Goal: Task Accomplishment & Management: Complete application form

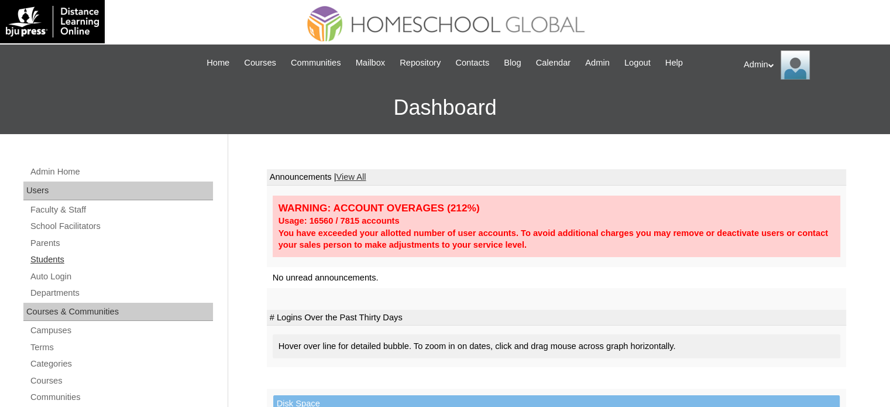
click at [55, 257] on link "Students" at bounding box center [121, 259] width 184 height 15
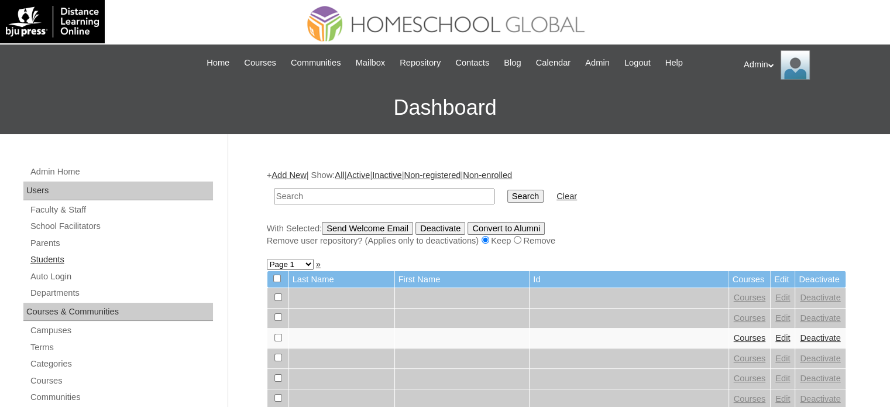
click at [51, 259] on link "Students" at bounding box center [121, 259] width 184 height 15
type input "[PERSON_NAME]"
click at [507, 197] on input "Search" at bounding box center [525, 196] width 36 height 13
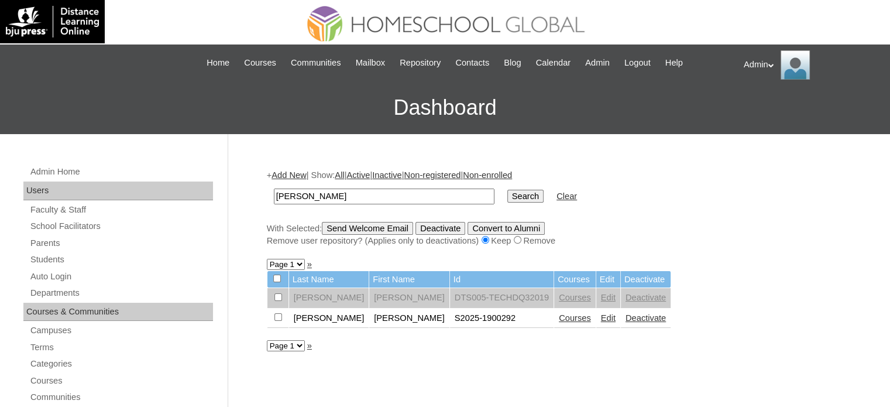
click at [559, 318] on link "Courses" at bounding box center [575, 317] width 32 height 9
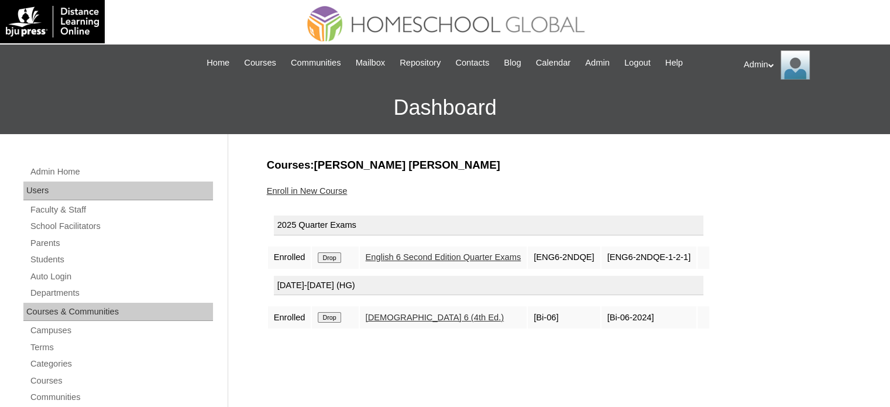
click at [335, 195] on div "Enroll in New Course" at bounding box center [556, 191] width 579 height 12
click at [334, 189] on link "Enroll in New Course" at bounding box center [307, 190] width 81 height 9
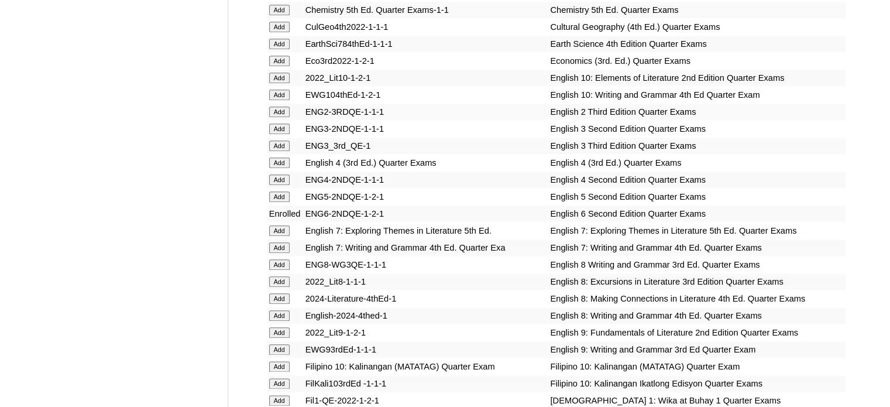
scroll to position [3506, 0]
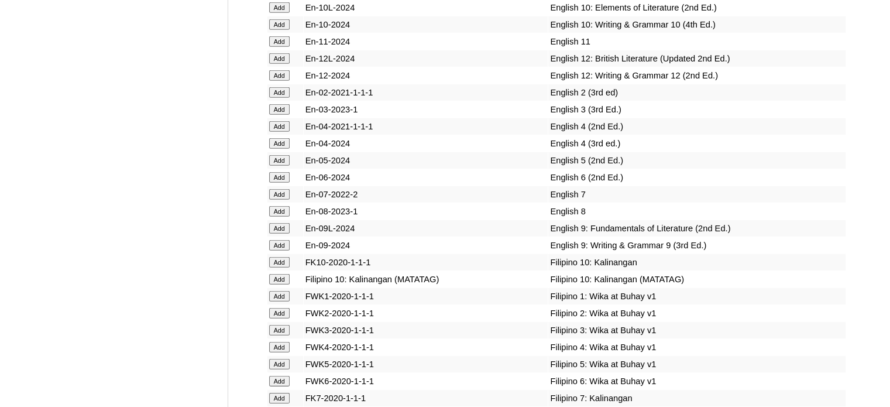
click at [274, 183] on input "Add" at bounding box center [279, 177] width 20 height 11
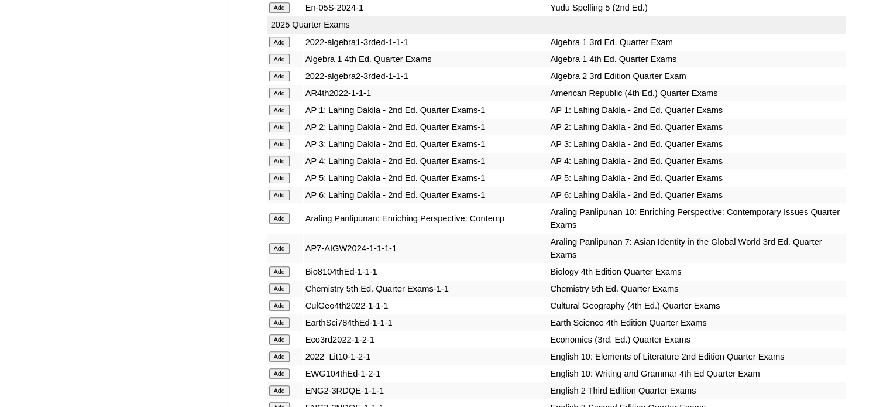
scroll to position [4433, 0]
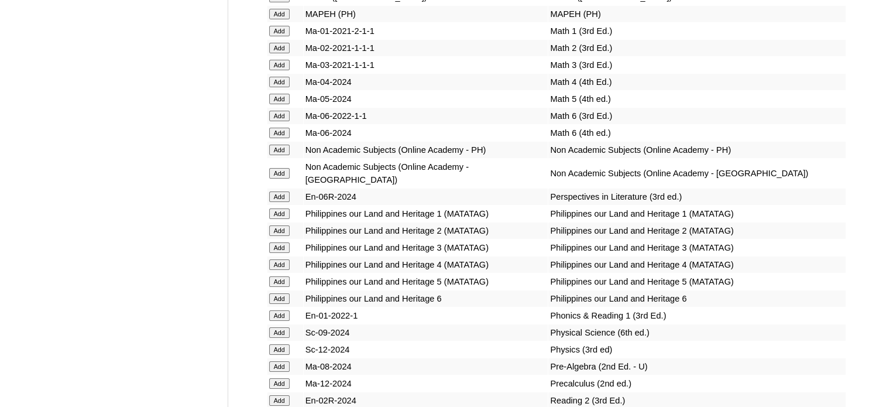
click at [278, 202] on input "Add" at bounding box center [279, 196] width 20 height 11
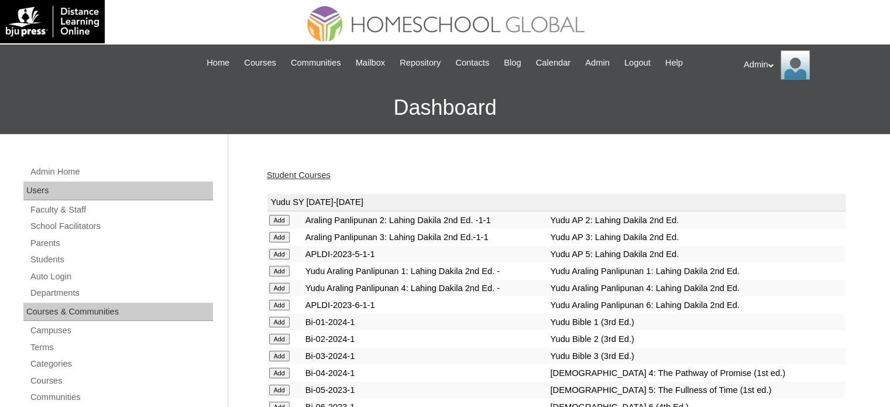
click at [323, 173] on link "Student Courses" at bounding box center [299, 174] width 64 height 9
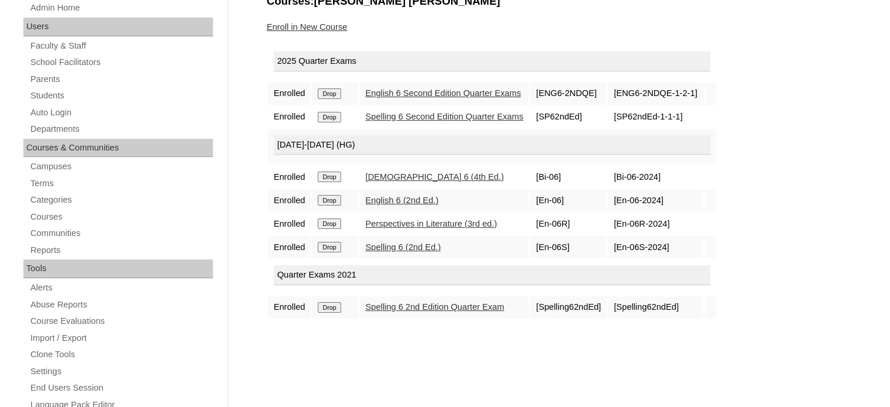
scroll to position [166, 0]
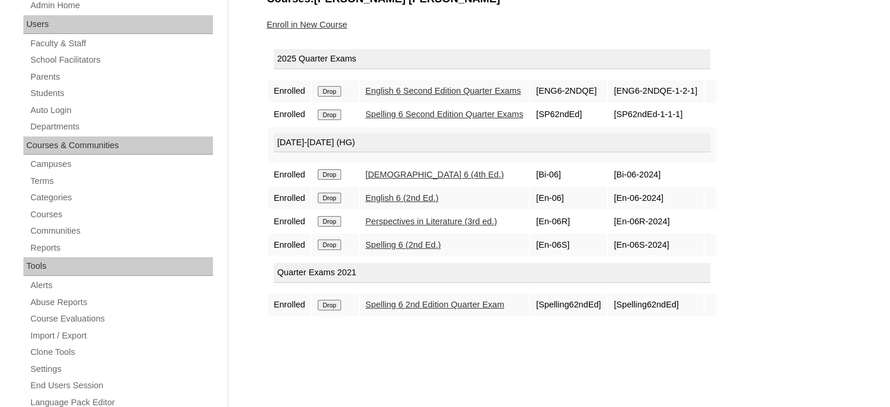
click at [325, 302] on input "Drop" at bounding box center [329, 305] width 23 height 11
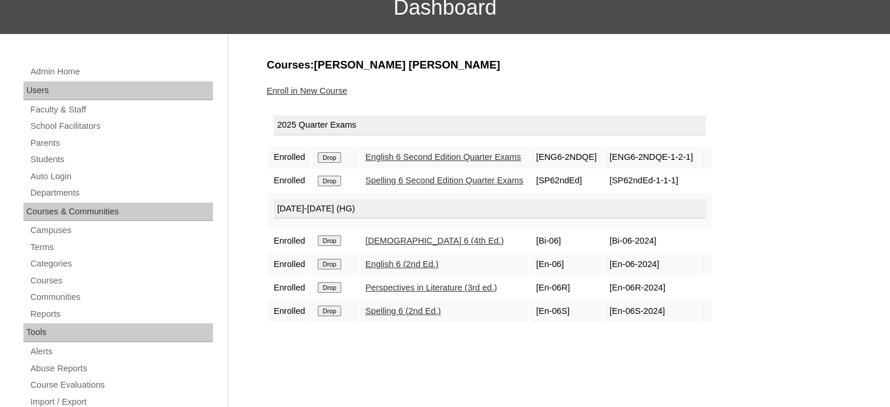
scroll to position [101, 0]
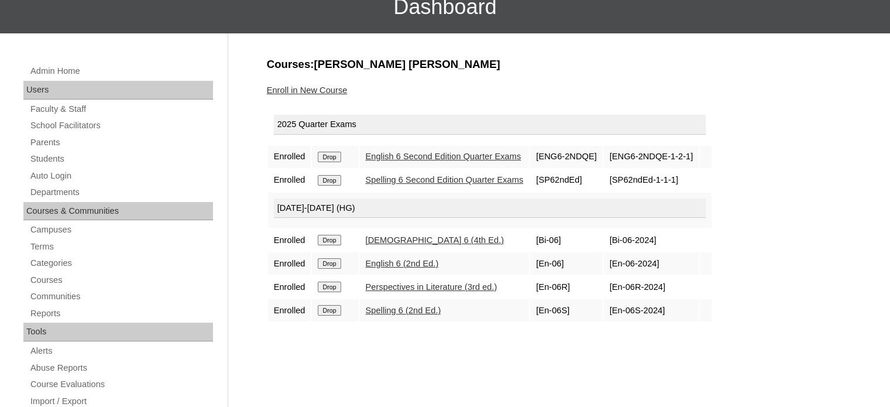
click at [316, 93] on link "Enroll in New Course" at bounding box center [307, 89] width 81 height 9
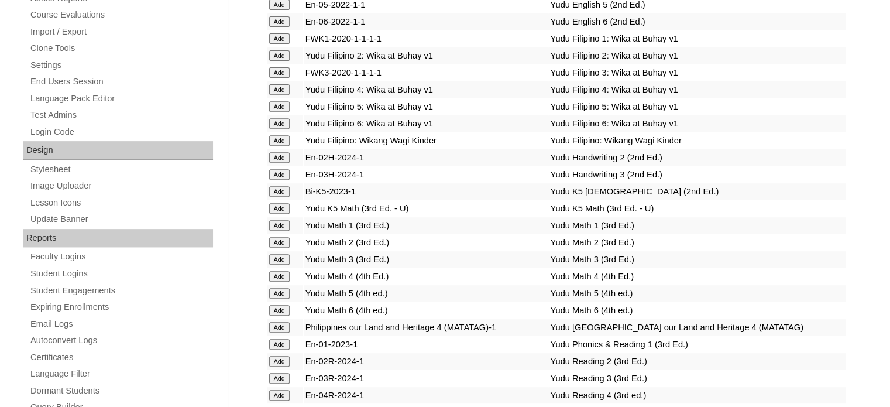
scroll to position [2025, 0]
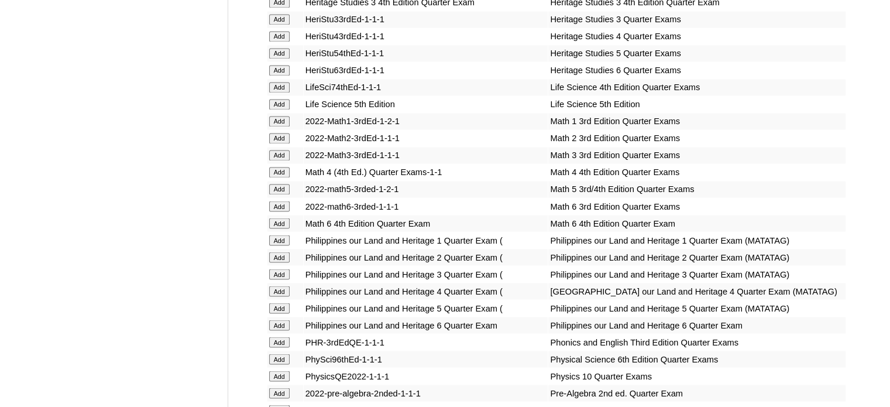
click at [280, 221] on input "Add" at bounding box center [279, 223] width 20 height 11
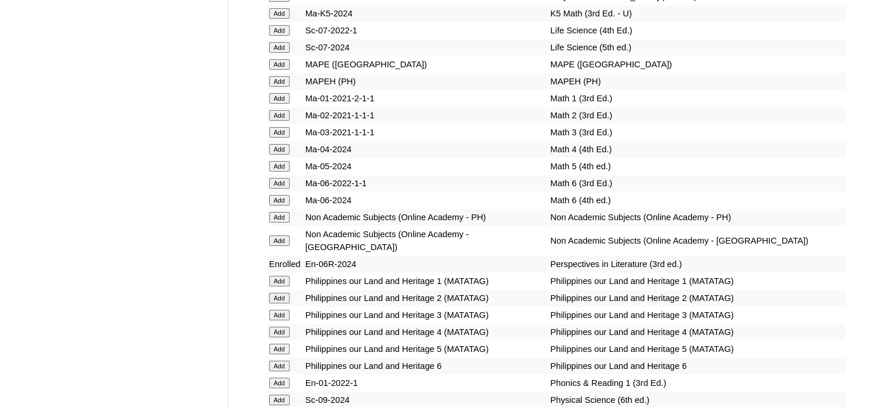
click at [280, 205] on input "Add" at bounding box center [279, 200] width 20 height 11
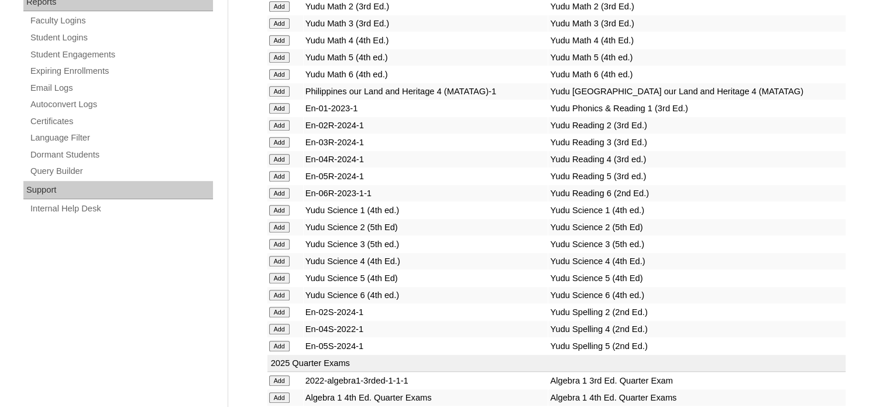
scroll to position [2242, 0]
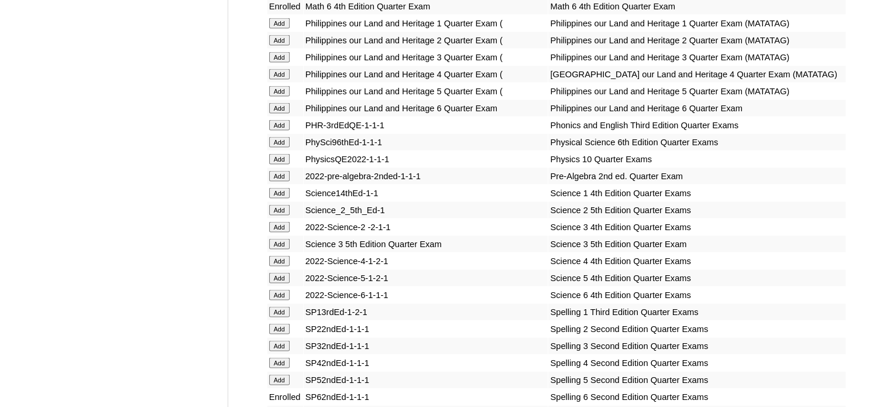
click at [279, 300] on input "Add" at bounding box center [279, 295] width 20 height 11
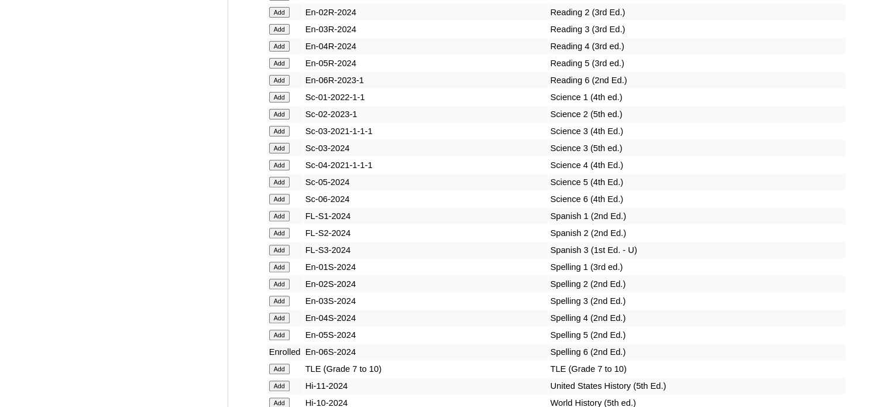
click at [283, 204] on input "Add" at bounding box center [279, 199] width 20 height 11
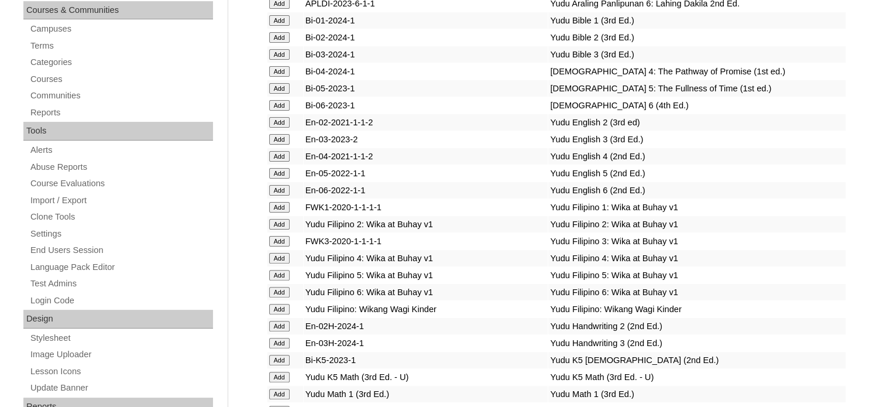
scroll to position [1604, 0]
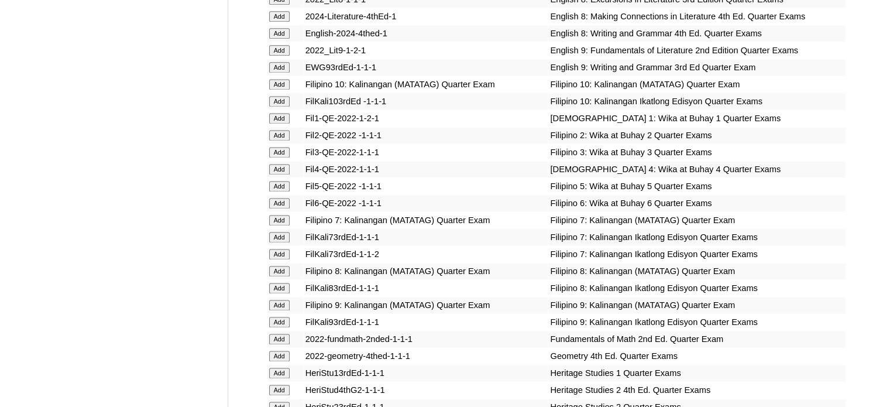
click at [280, 205] on input "Add" at bounding box center [279, 203] width 20 height 11
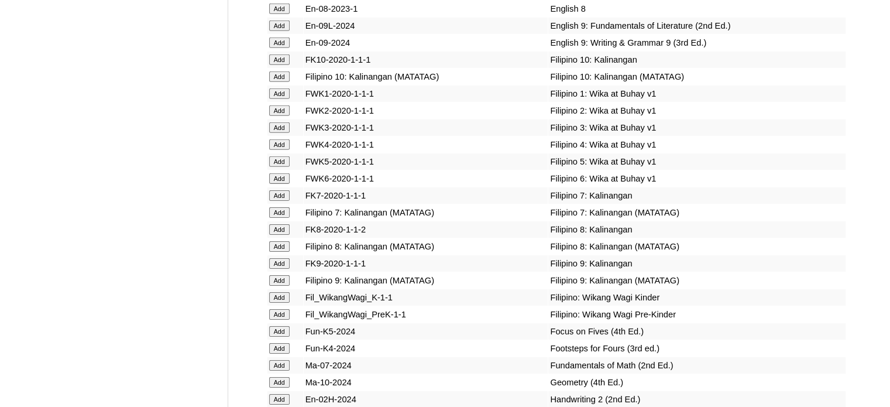
click at [283, 184] on input "Add" at bounding box center [279, 178] width 20 height 11
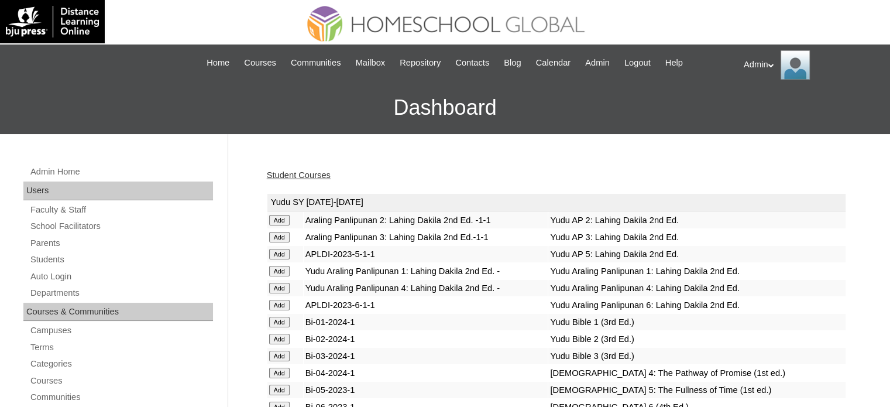
scroll to position [1027, 0]
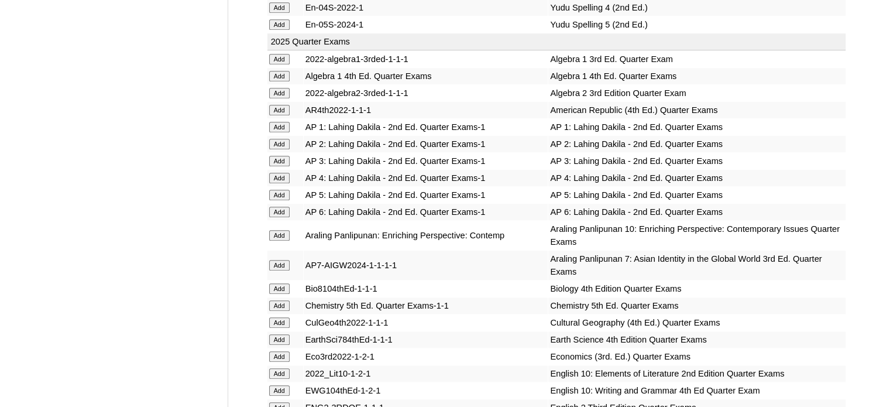
click at [281, 207] on input "Add" at bounding box center [279, 212] width 20 height 11
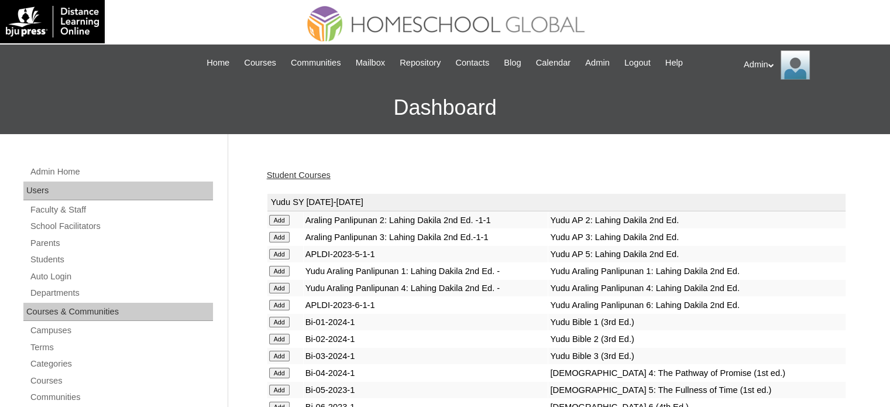
scroll to position [2832, 0]
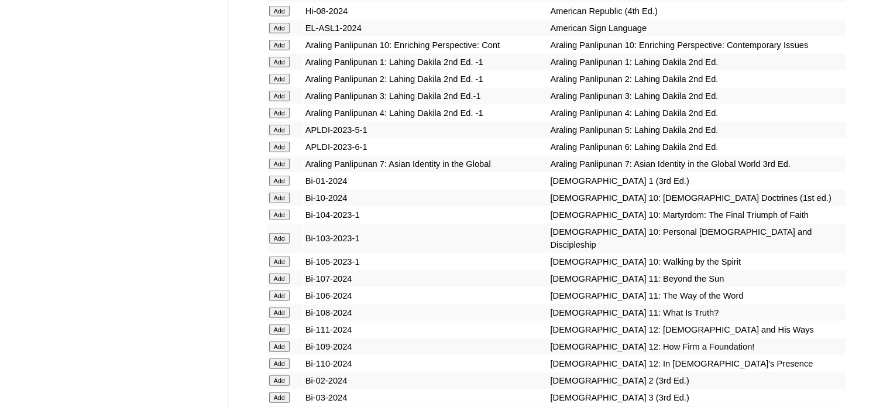
click at [283, 152] on input "Add" at bounding box center [279, 147] width 20 height 11
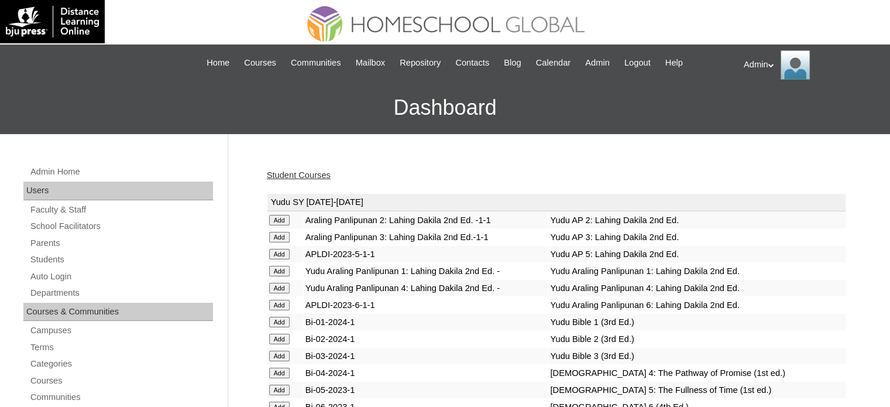
click at [311, 172] on link "Student Courses" at bounding box center [299, 174] width 64 height 9
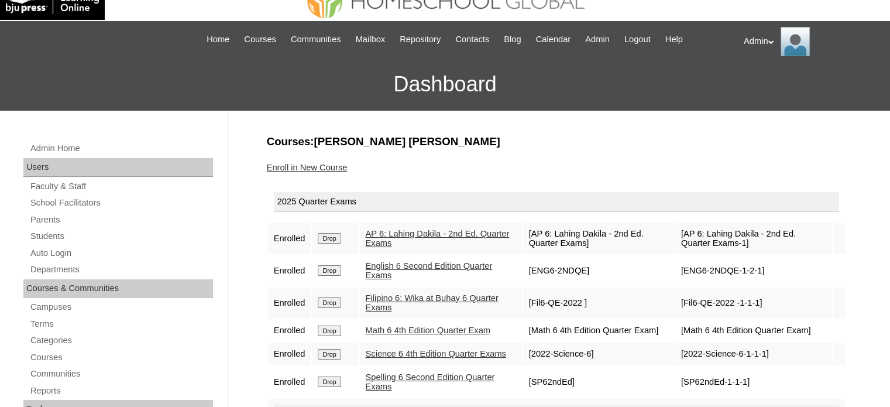
scroll to position [4, 0]
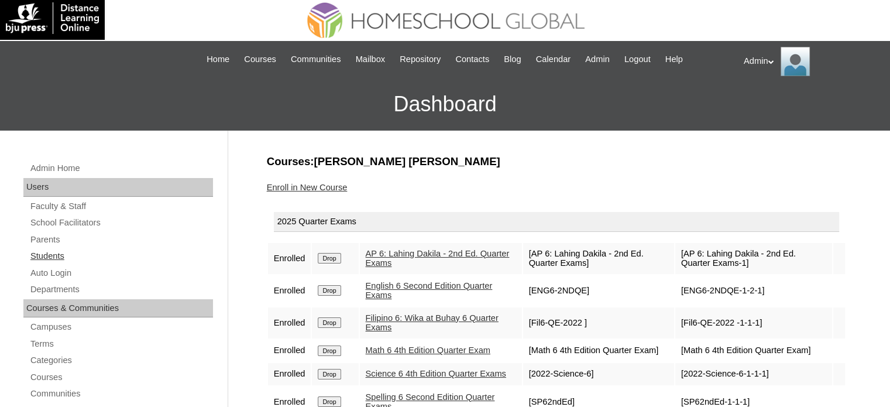
click at [53, 254] on link "Students" at bounding box center [121, 256] width 184 height 15
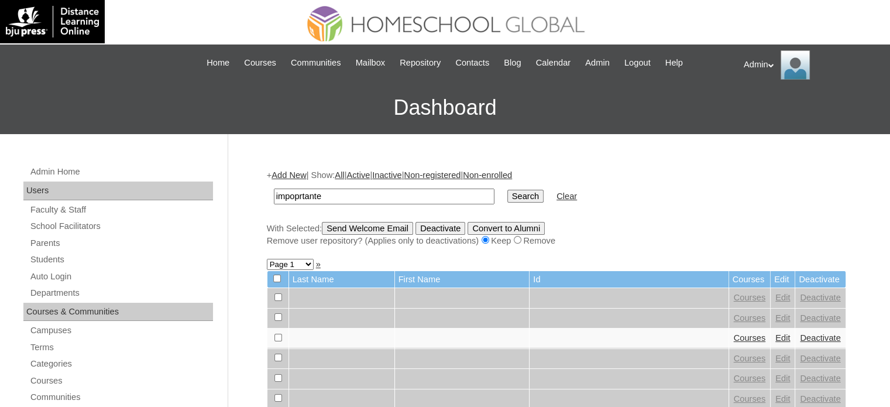
click at [301, 196] on input "impoprtante" at bounding box center [384, 196] width 221 height 16
type input "importante"
click at [507, 194] on input "Search" at bounding box center [525, 196] width 36 height 13
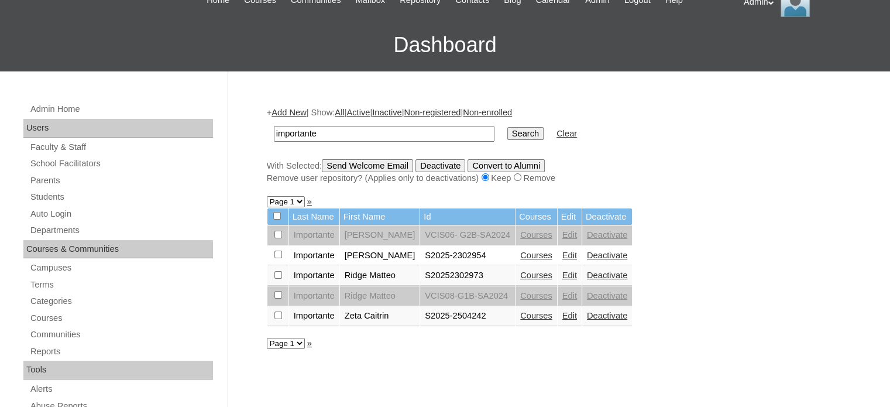
scroll to position [63, 0]
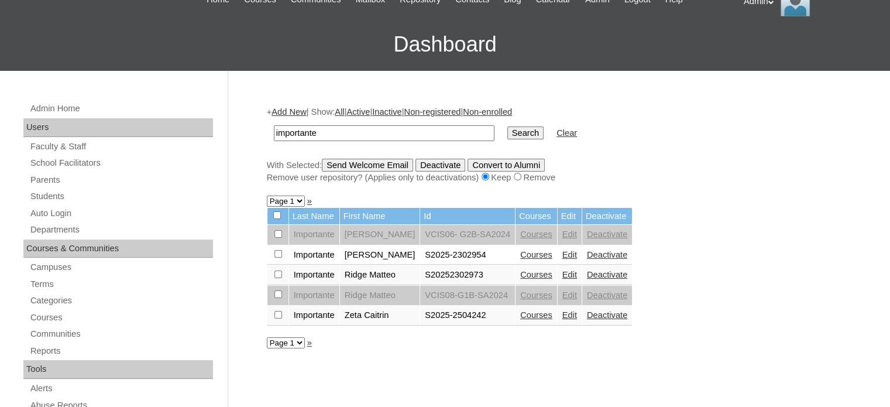
click at [534, 273] on link "Courses" at bounding box center [536, 274] width 32 height 9
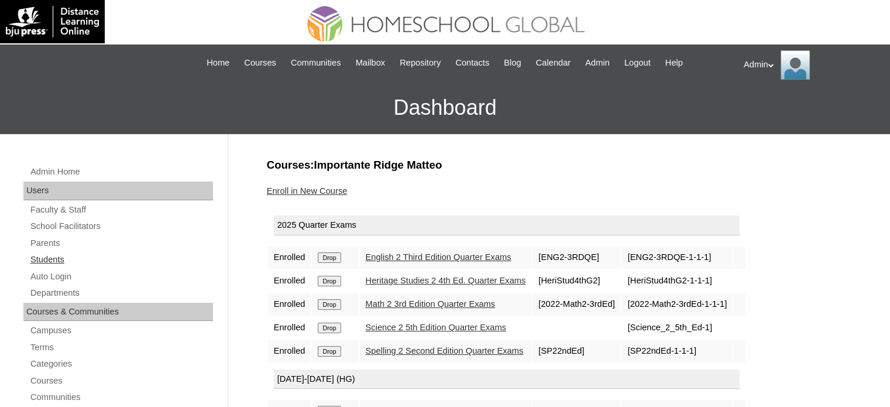
click at [59, 260] on link "Students" at bounding box center [121, 259] width 184 height 15
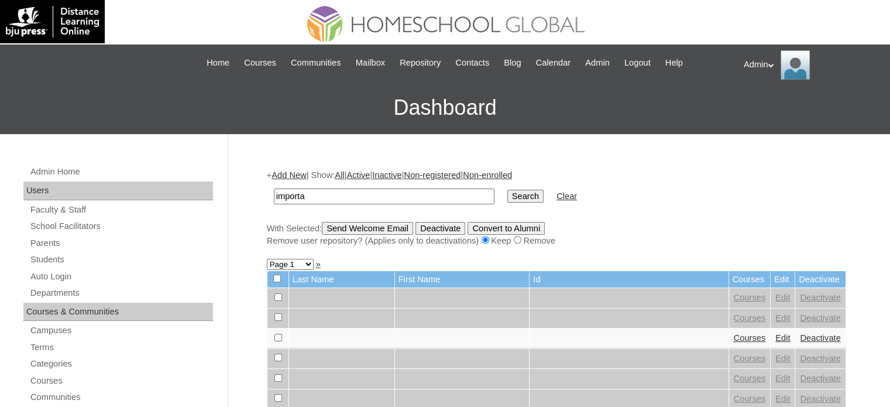
type input "Importante"
click at [507, 197] on input "Search" at bounding box center [525, 196] width 36 height 13
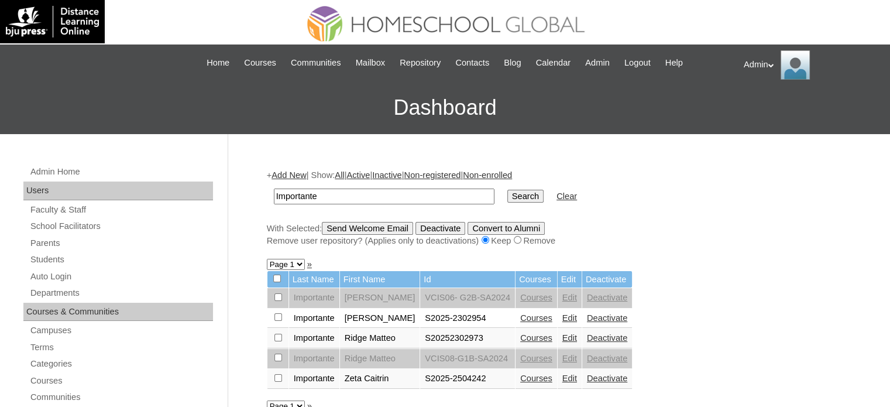
click at [524, 315] on link "Courses" at bounding box center [536, 317] width 32 height 9
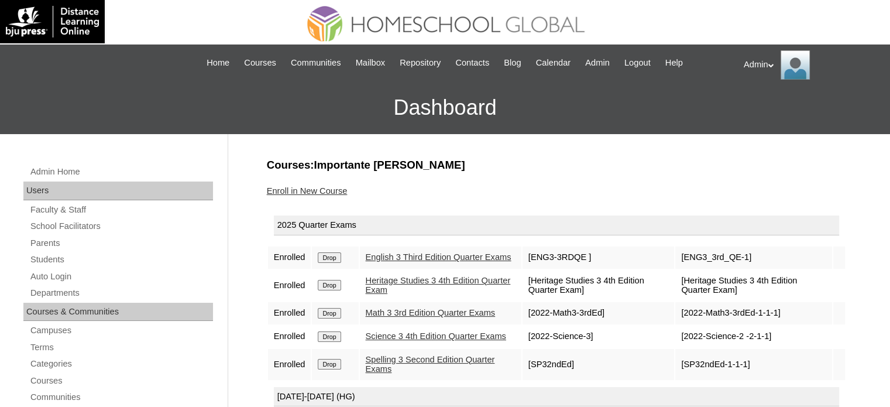
click at [316, 188] on link "Enroll in New Course" at bounding box center [307, 190] width 81 height 9
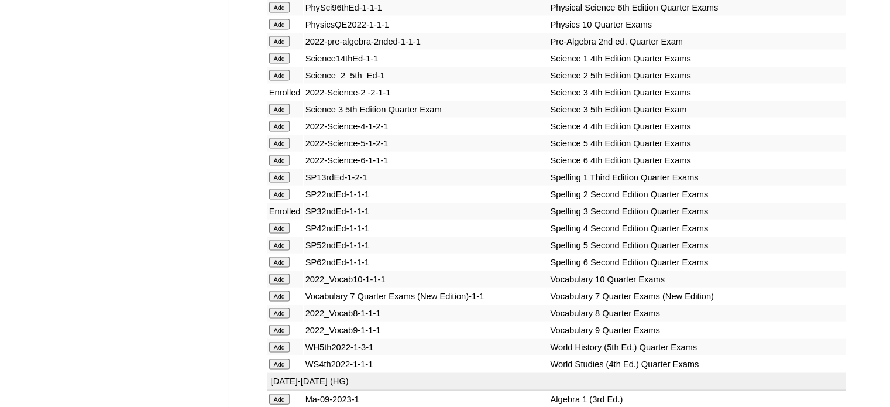
scroll to position [4753, 0]
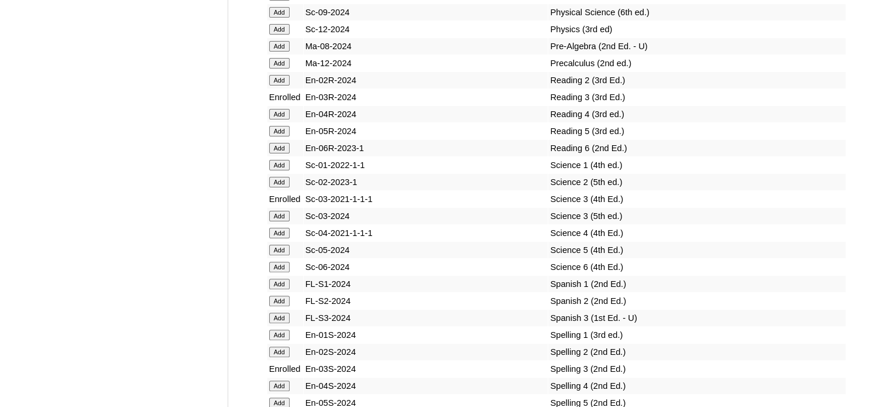
click at [281, 219] on input "Add" at bounding box center [279, 216] width 20 height 11
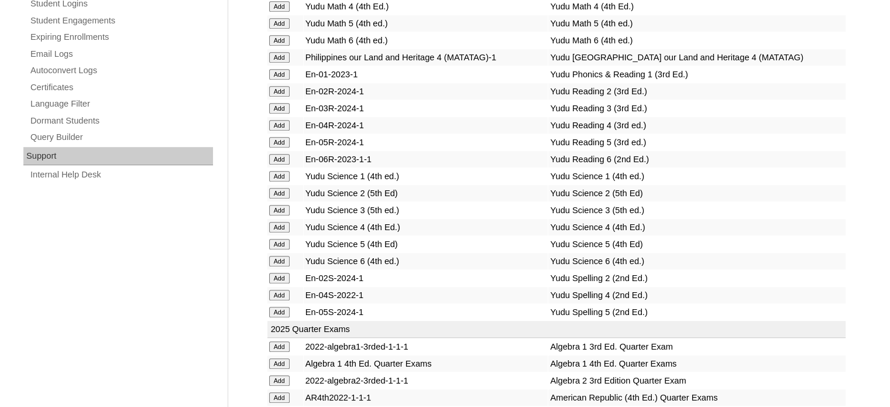
scroll to position [2326, 0]
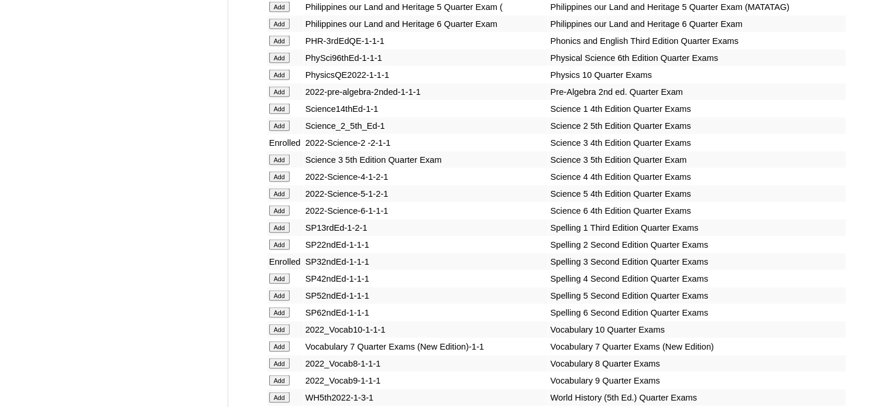
click at [281, 165] on input "Add" at bounding box center [279, 159] width 20 height 11
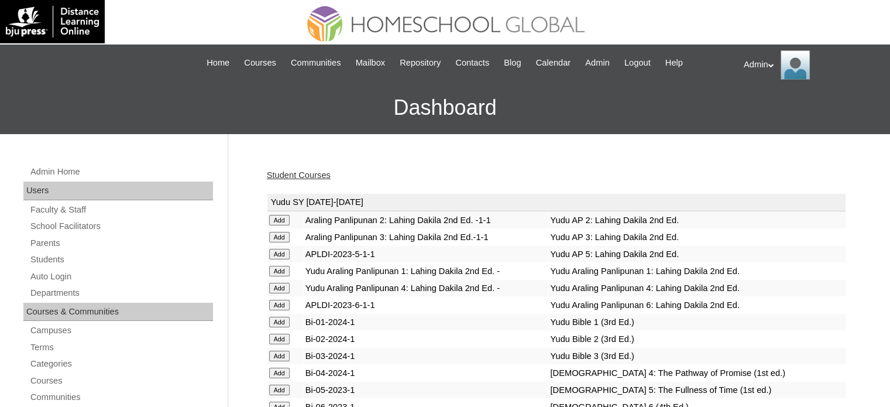
click at [296, 175] on link "Student Courses" at bounding box center [299, 174] width 64 height 9
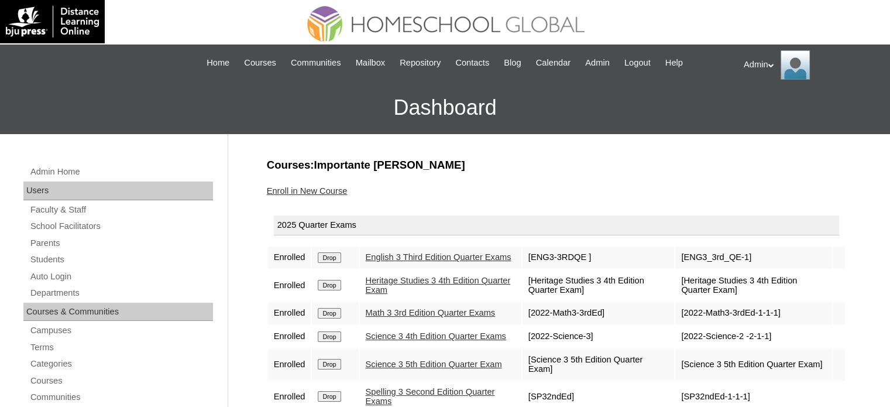
click at [337, 342] on input "Drop" at bounding box center [329, 336] width 23 height 11
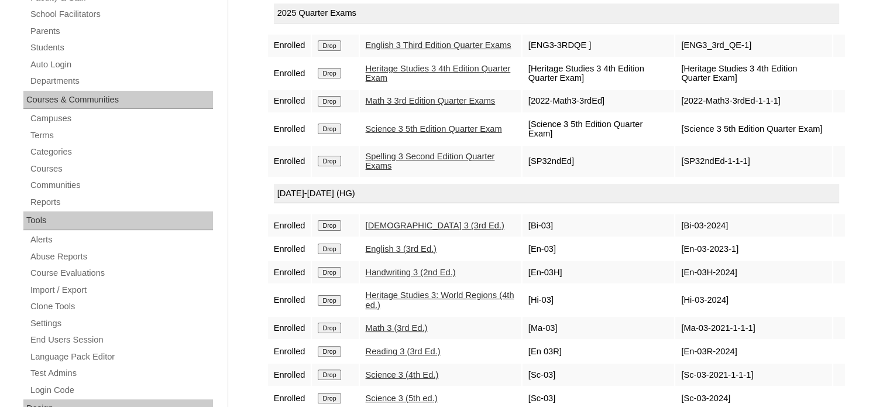
scroll to position [224, 0]
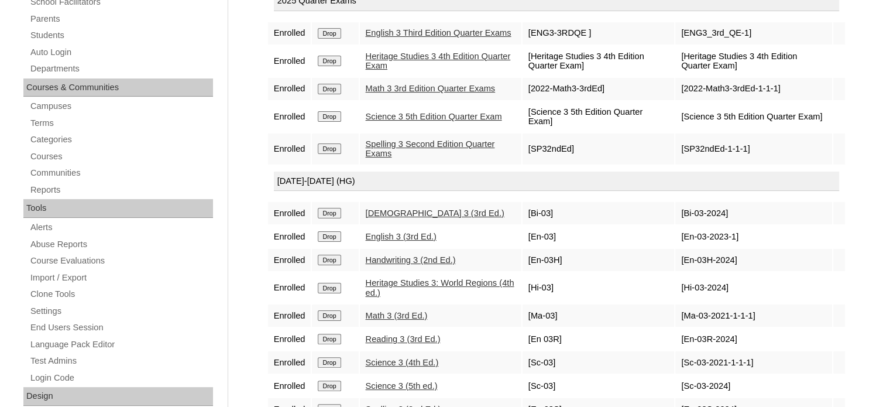
click at [327, 367] on input "Drop" at bounding box center [329, 362] width 23 height 11
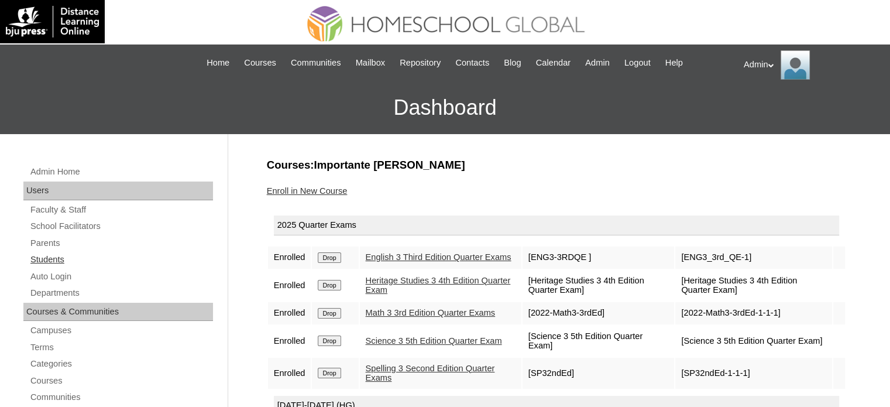
click at [66, 259] on link "Students" at bounding box center [121, 259] width 184 height 15
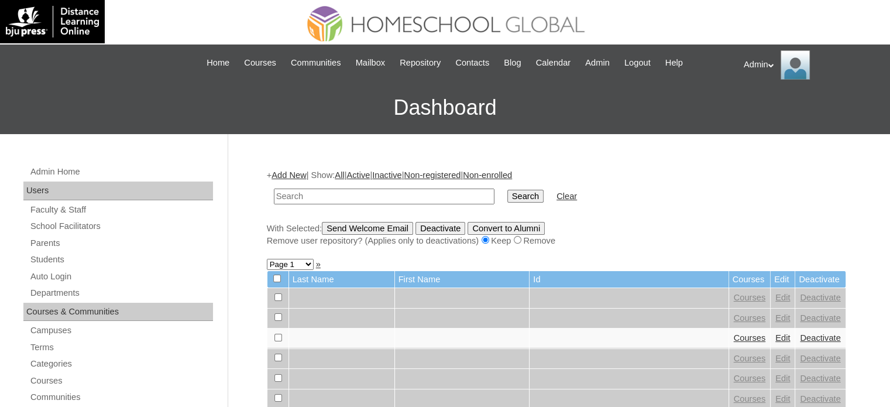
click at [358, 199] on input "text" at bounding box center [384, 196] width 221 height 16
type input "[PERSON_NAME]"
click at [507, 192] on input "Search" at bounding box center [525, 196] width 36 height 13
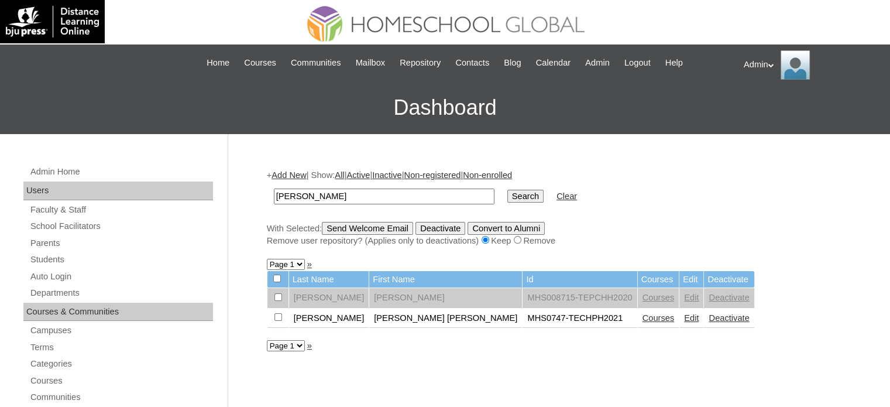
click at [298, 178] on link "Add New" at bounding box center [288, 174] width 35 height 9
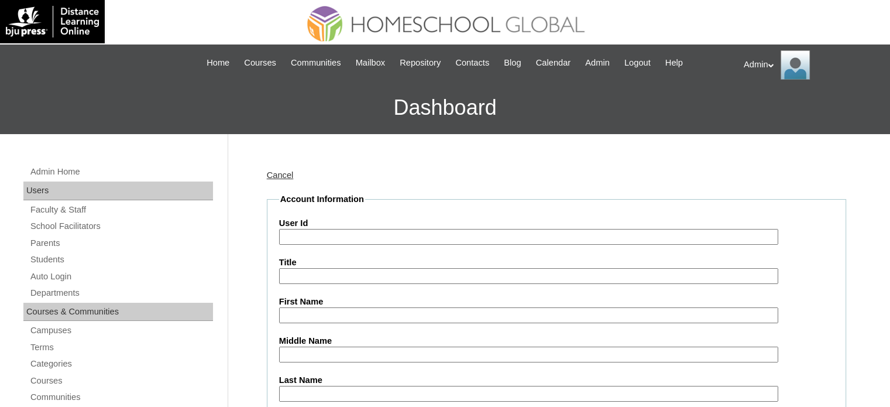
click at [321, 236] on input "User Id" at bounding box center [528, 237] width 499 height 16
paste input "2504291"
type input "2504291"
click at [281, 177] on link "Cancel" at bounding box center [280, 174] width 27 height 9
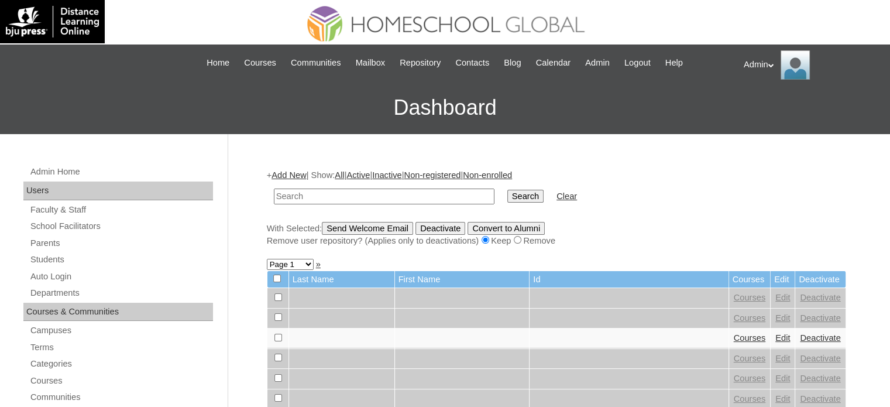
click at [61, 257] on link "Students" at bounding box center [121, 259] width 184 height 15
click at [319, 195] on input "text" at bounding box center [384, 196] width 221 height 16
type input "[PERSON_NAME]"
click at [507, 196] on input "Search" at bounding box center [525, 196] width 36 height 13
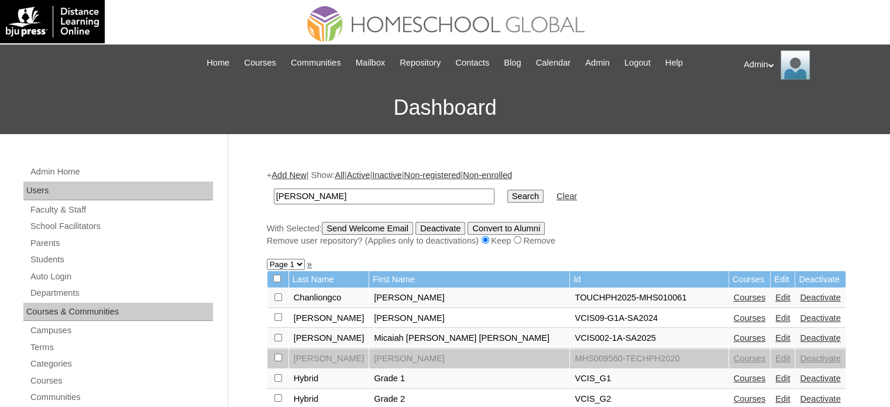
drag, startPoint x: 339, startPoint y: 196, endPoint x: 113, endPoint y: 188, distance: 225.9
type input "Madden Flynn"
click at [507, 191] on input "Search" at bounding box center [525, 196] width 36 height 13
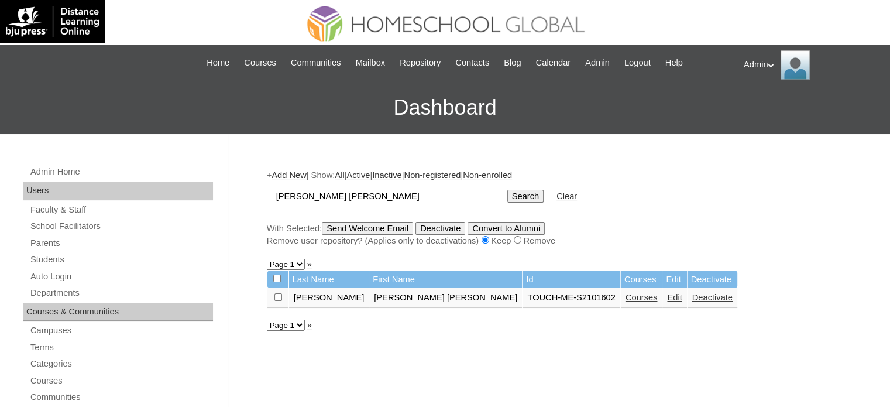
click at [667, 298] on link "Edit" at bounding box center [674, 297] width 15 height 9
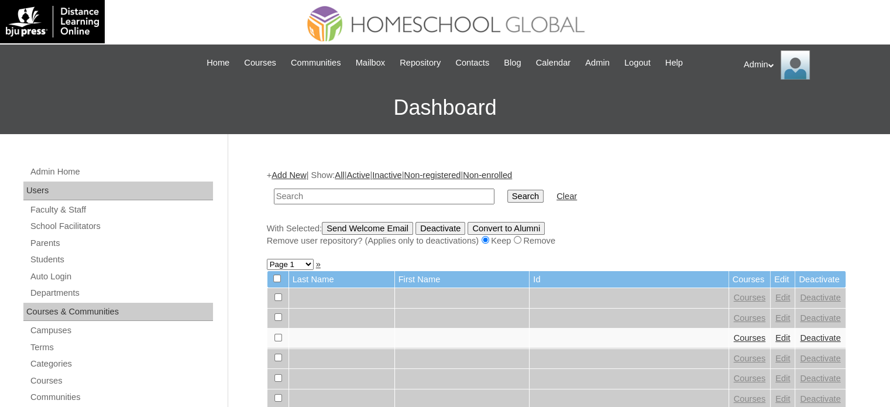
click at [357, 196] on input "text" at bounding box center [384, 196] width 221 height 16
click at [295, 174] on link "Add New" at bounding box center [288, 174] width 35 height 9
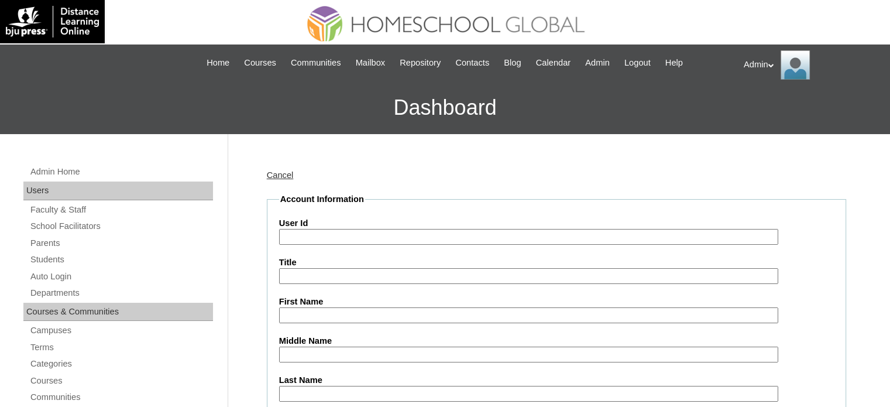
click at [322, 236] on input "User Id" at bounding box center [528, 237] width 499 height 16
paste input "TOUCH-ME-S2101602"
paste input "2504291"
type input "TOUCH-ME-S2504291"
click at [346, 309] on input "First Name" at bounding box center [528, 315] width 499 height 16
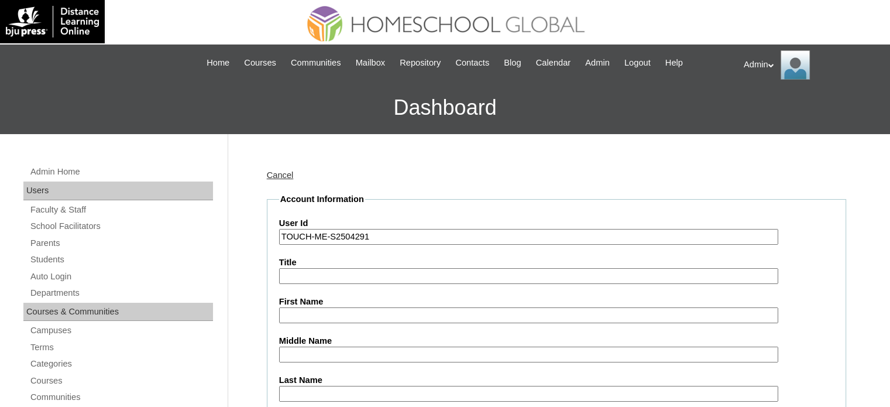
paste input "James Conrad"
type input "[PERSON_NAME]"
click at [316, 351] on input "Middle Name" at bounding box center [528, 354] width 499 height 16
paste input "Mag-atas"
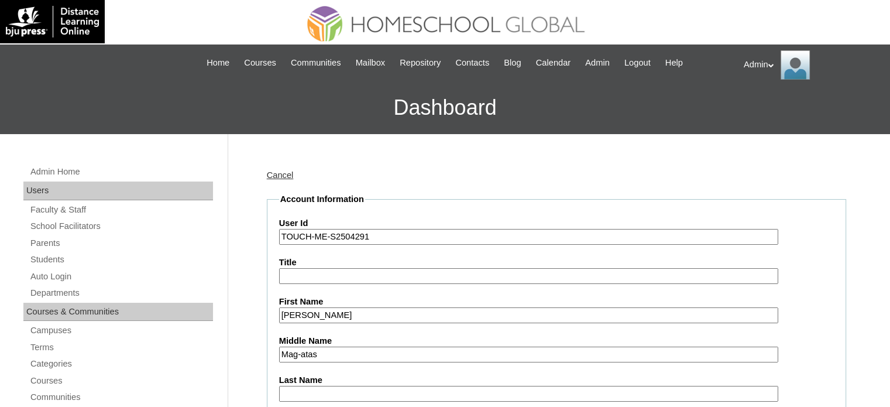
type input "Mag-atas"
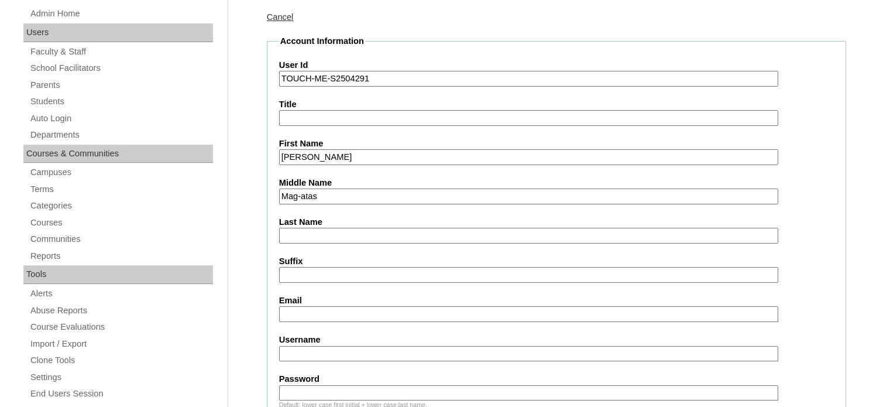
scroll to position [165, 0]
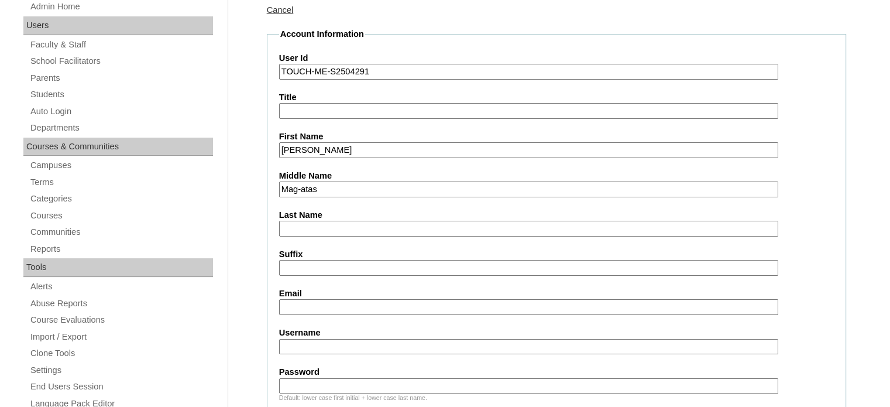
click at [328, 224] on input "Last Name" at bounding box center [528, 229] width 499 height 16
paste input "Dulay"
type input "Dulay"
click at [316, 302] on input "Email" at bounding box center [528, 307] width 499 height 16
paste input "jamielyn_08@yahoo.com"
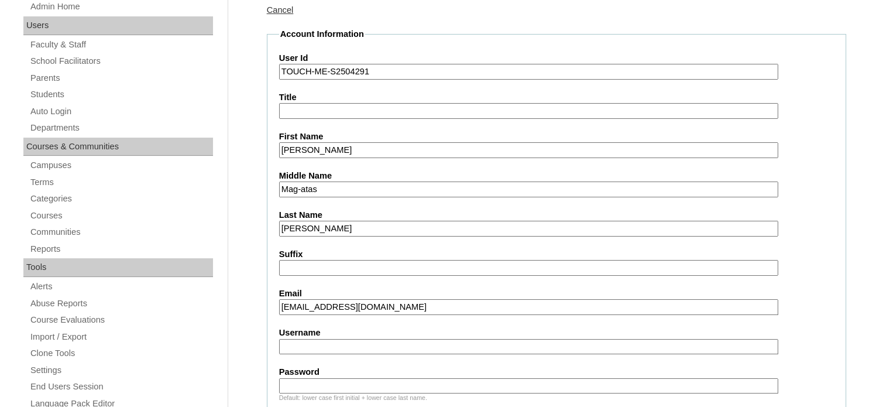
type input "jamielyn_08@yahoo.com"
click at [302, 349] on input "Username" at bounding box center [528, 347] width 499 height 16
type input "jamescon.dulay"
click at [305, 380] on input "Password" at bounding box center [528, 386] width 499 height 16
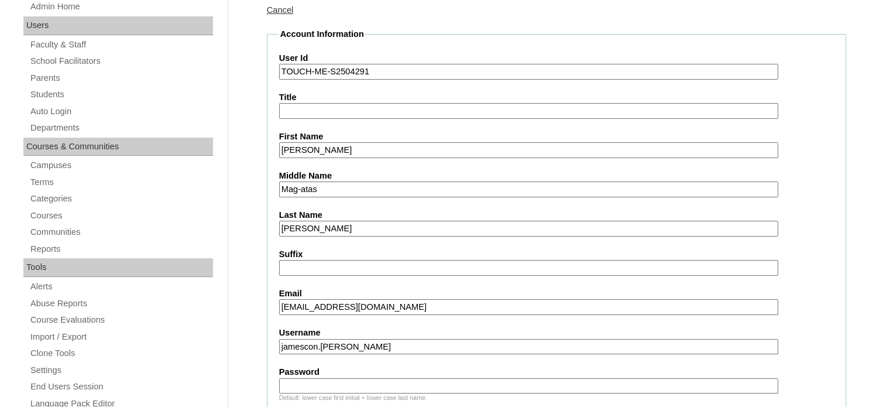
type input "DLOS2025"
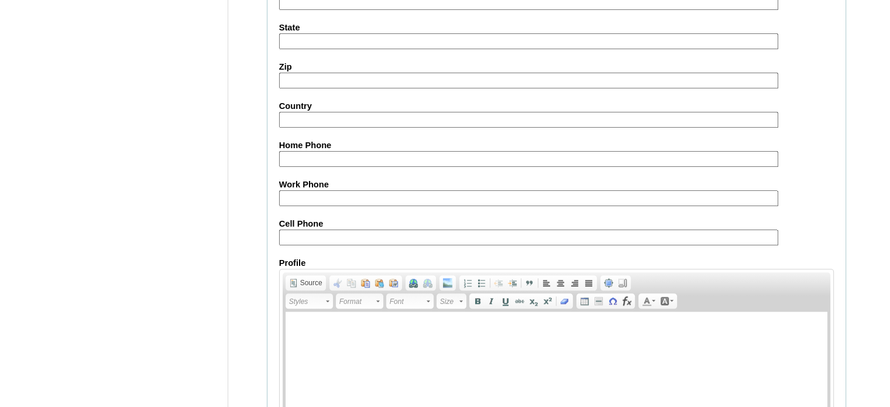
scroll to position [1361, 0]
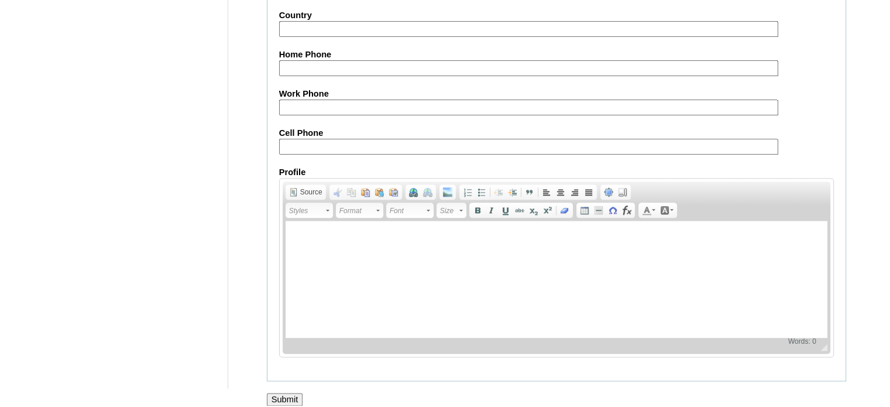
click at [283, 393] on input "Submit" at bounding box center [285, 399] width 36 height 13
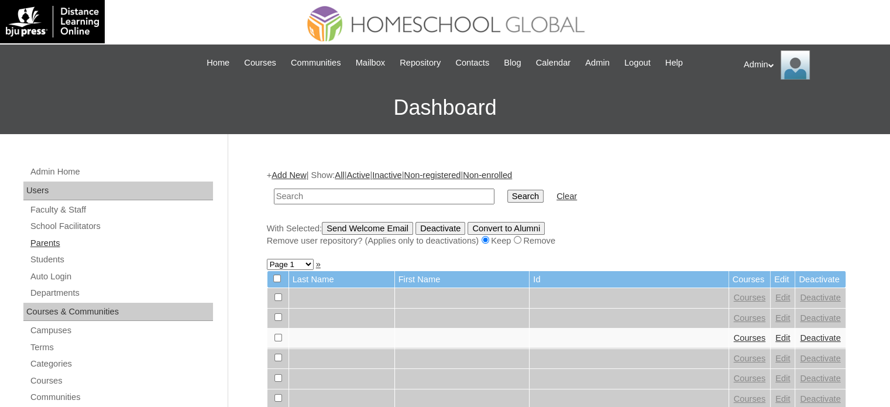
click at [59, 239] on link "Parents" at bounding box center [121, 243] width 184 height 15
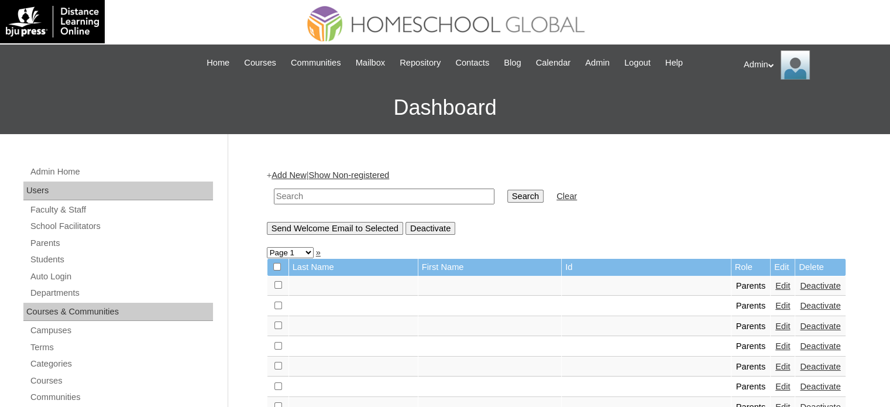
click at [300, 175] on link "Add New" at bounding box center [288, 174] width 35 height 9
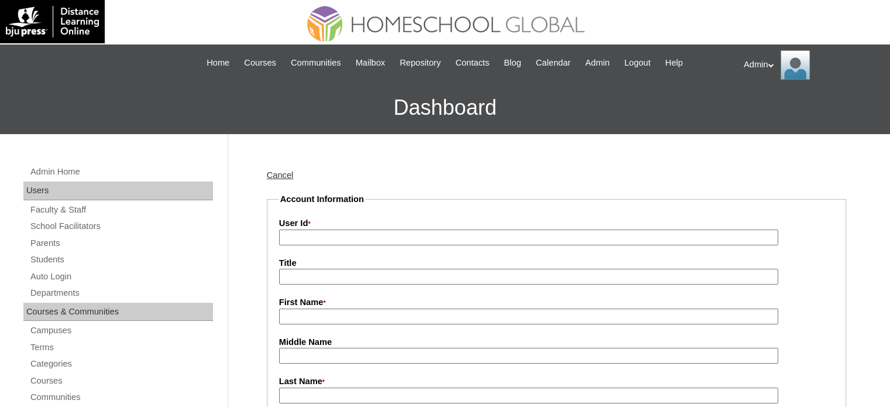
click at [301, 231] on input "User Id *" at bounding box center [528, 237] width 499 height 16
paste input "[EMAIL_ADDRESS][DOMAIN_NAME]"
type input "[EMAIL_ADDRESS][DOMAIN_NAME]"
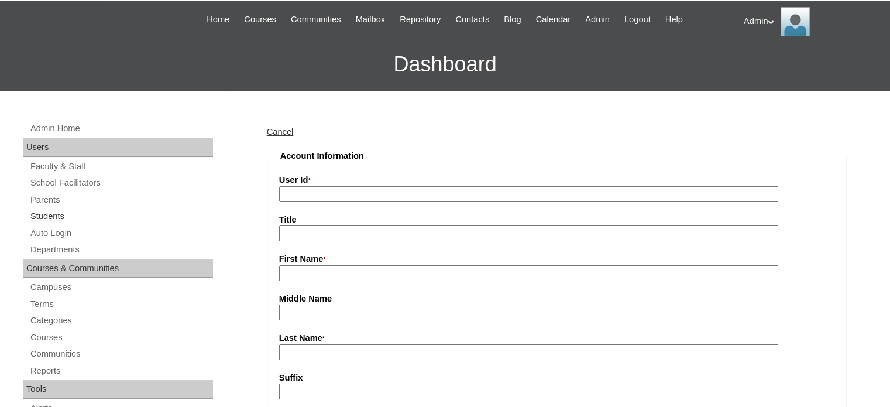
click at [42, 212] on link "Students" at bounding box center [121, 216] width 184 height 15
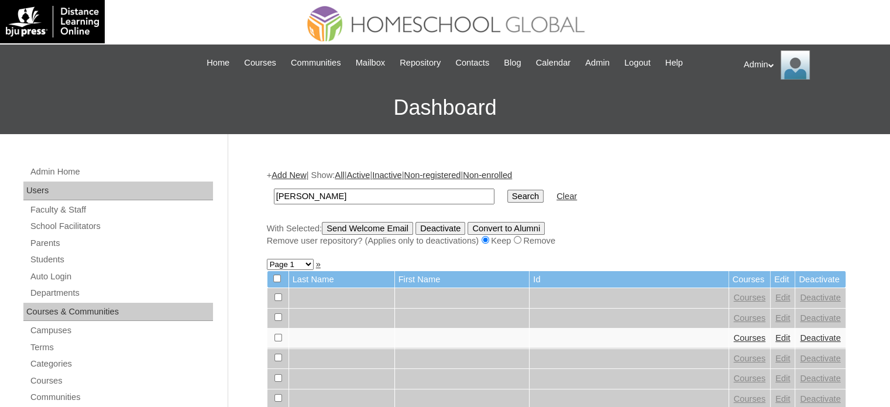
type input "[PERSON_NAME]"
click at [507, 197] on input "Search" at bounding box center [525, 196] width 36 height 13
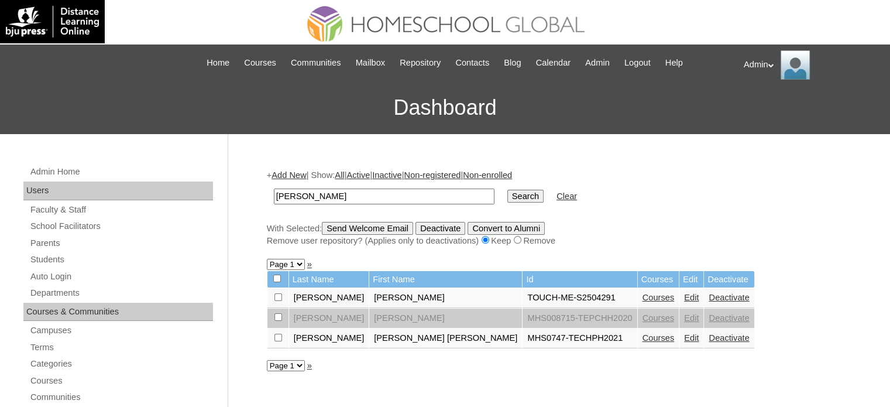
click at [684, 293] on link "Edit" at bounding box center [691, 297] width 15 height 9
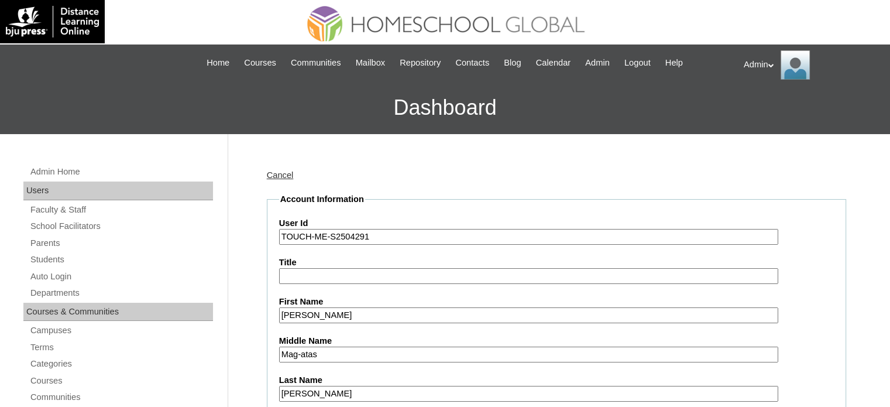
click at [385, 236] on input "TOUCH-ME-S2504291" at bounding box center [528, 237] width 499 height 16
click at [53, 238] on link "Parents" at bounding box center [121, 243] width 184 height 15
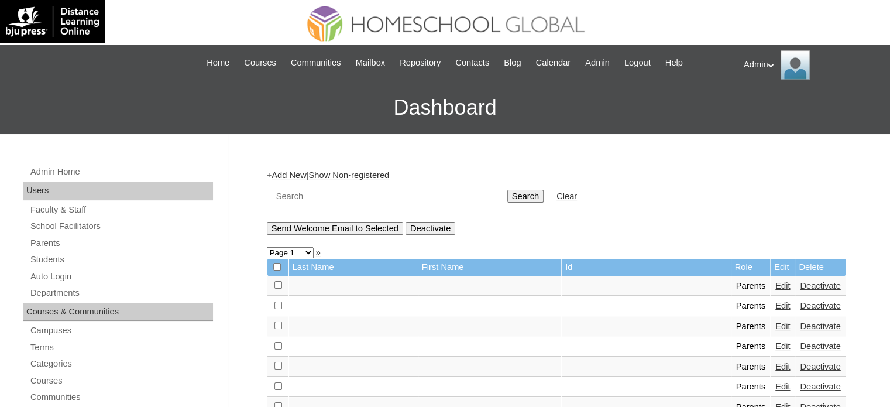
click at [291, 173] on link "Add New" at bounding box center [288, 174] width 35 height 9
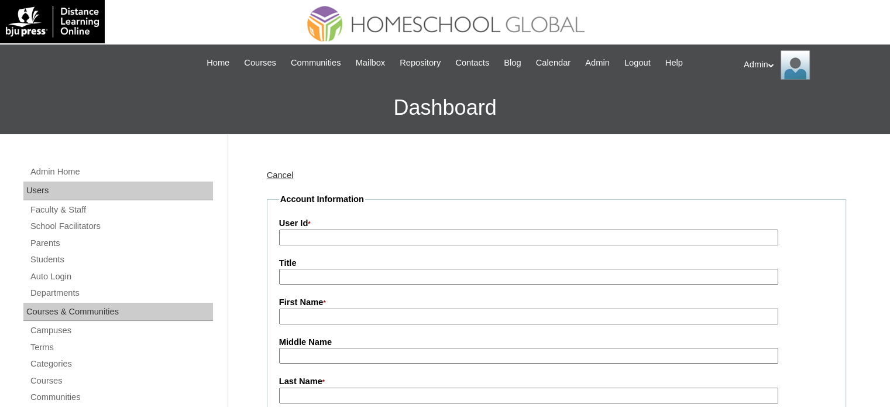
click at [309, 236] on input "User Id *" at bounding box center [528, 237] width 499 height 16
paste input "TOUCH-ME-S2504291"
click at [335, 233] on input "TOUCH-ME-S2504291" at bounding box center [528, 237] width 499 height 16
type input "TOUCH-ME-P2504291"
click at [370, 316] on input "First Name *" at bounding box center [528, 316] width 499 height 16
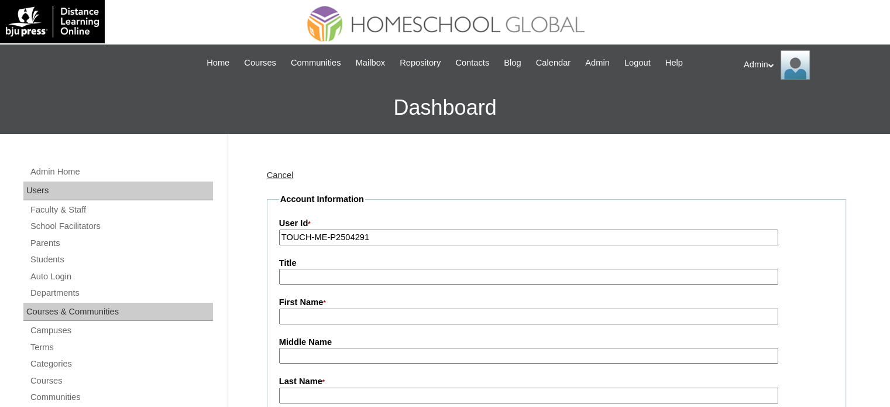
paste input "Jamielyn Mag-atas Dulay"
drag, startPoint x: 404, startPoint y: 312, endPoint x: 316, endPoint y: 311, distance: 87.8
click at [316, 311] on input "Jamielyn Mag-atas Dulay" at bounding box center [528, 316] width 499 height 16
type input "Jamielyn"
click at [300, 351] on input "Middle Name" at bounding box center [528, 355] width 499 height 16
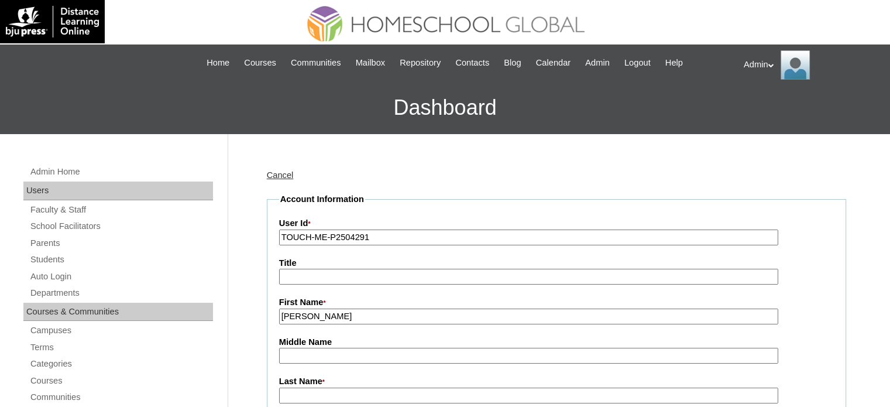
paste input "Mag-atas Dulay"
drag, startPoint x: 353, startPoint y: 358, endPoint x: 325, endPoint y: 357, distance: 27.5
click at [325, 357] on input "Mag-atas Dulay" at bounding box center [528, 355] width 499 height 16
type input "Mag-atas"
click at [302, 394] on input "Last Name *" at bounding box center [528, 395] width 499 height 16
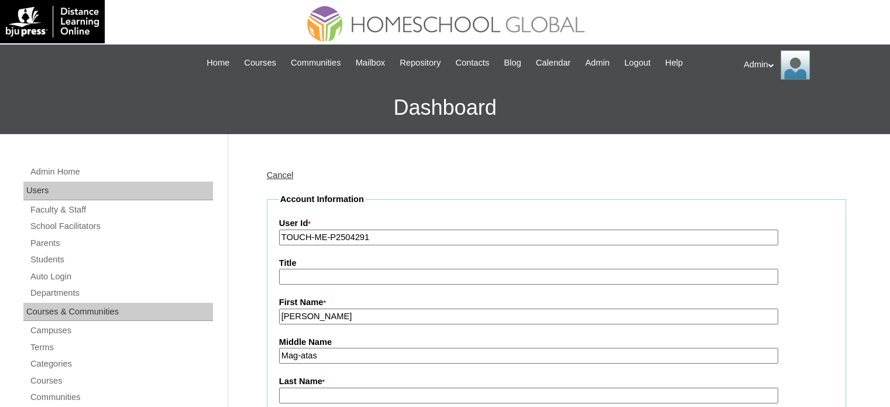
paste input "Dulay"
type input "Dulay"
click at [285, 353] on input "Mag-atas" at bounding box center [528, 355] width 499 height 16
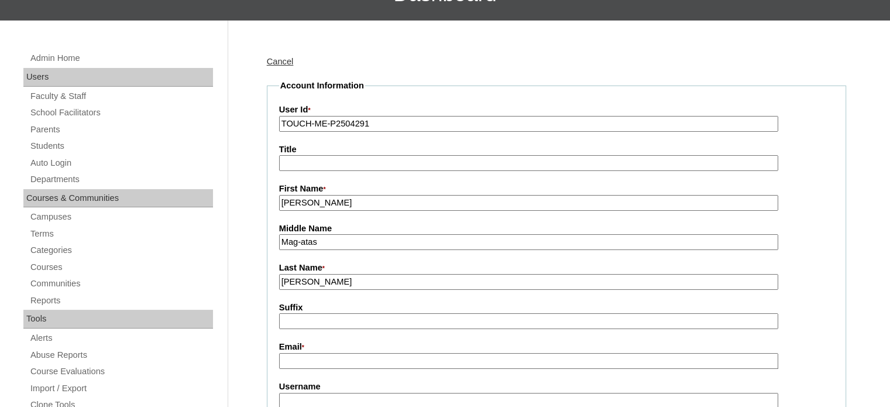
scroll to position [142, 0]
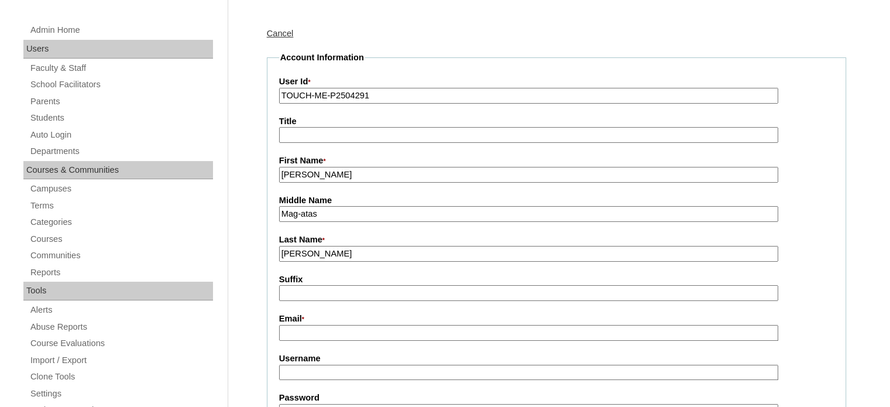
type input "Mag-atas"
click at [390, 329] on input "Email *" at bounding box center [528, 333] width 499 height 16
paste input "jamielyn_08@yahoo.com"
type input "jamielyn_08@yahoo.com"
click at [327, 367] on input "Username" at bounding box center [528, 372] width 499 height 16
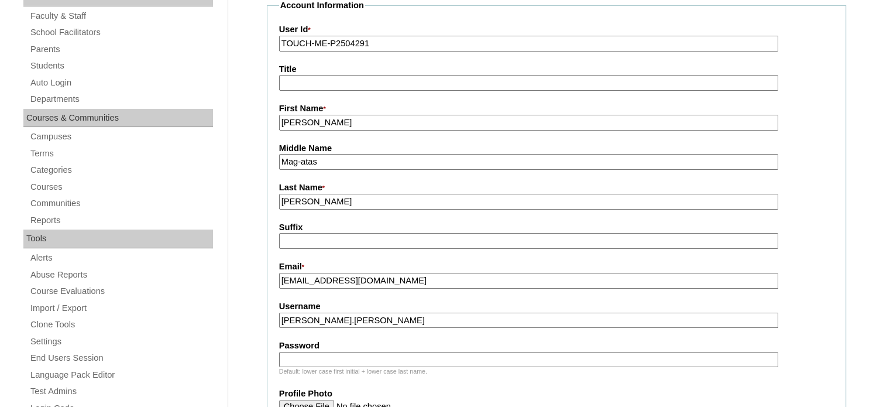
scroll to position [194, 0]
type input "jamielyn.dulay"
click at [362, 355] on input "Password" at bounding box center [528, 359] width 499 height 16
type input "DLOF2025"
drag, startPoint x: 359, startPoint y: 317, endPoint x: 261, endPoint y: 322, distance: 97.8
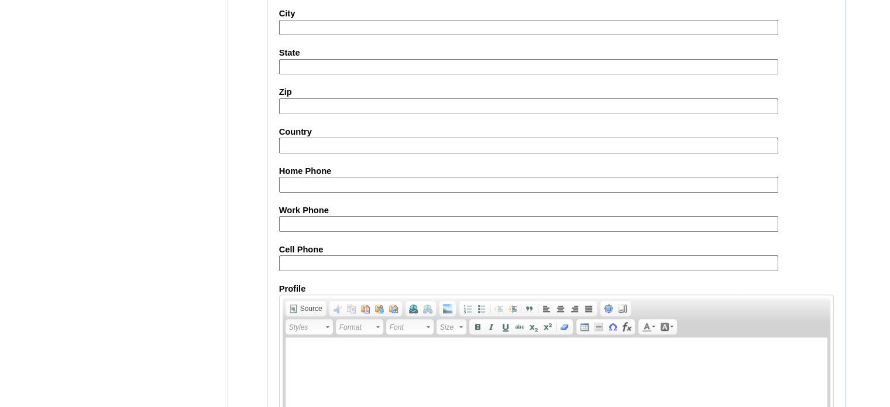
scroll to position [1162, 0]
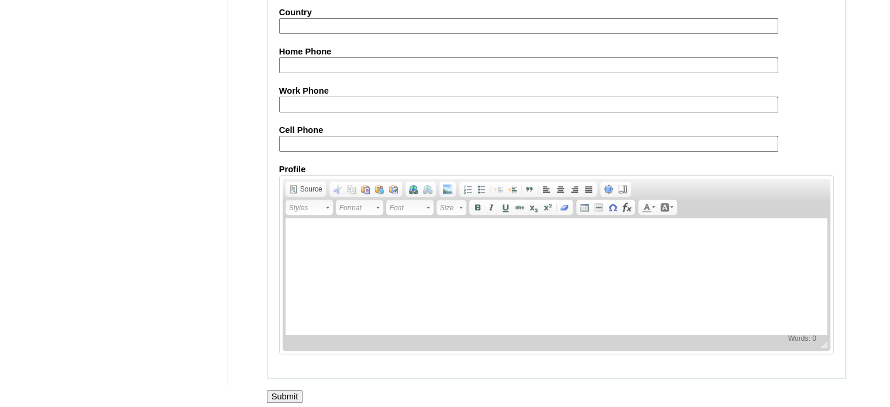
click at [285, 390] on input "Submit" at bounding box center [285, 396] width 36 height 13
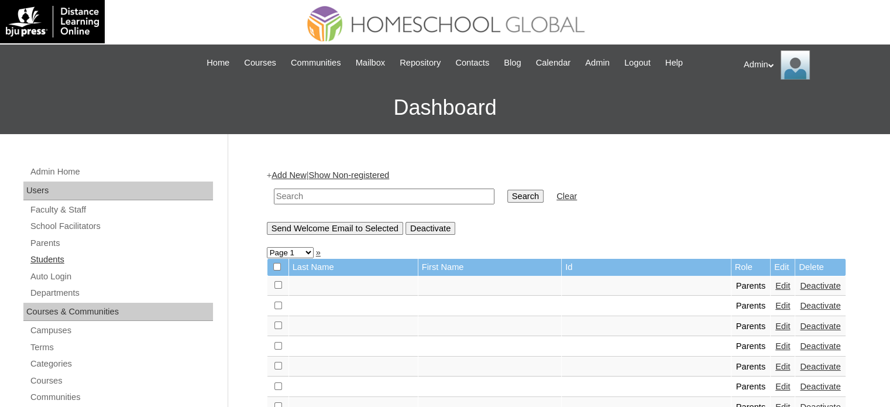
click at [53, 253] on link "Students" at bounding box center [121, 259] width 184 height 15
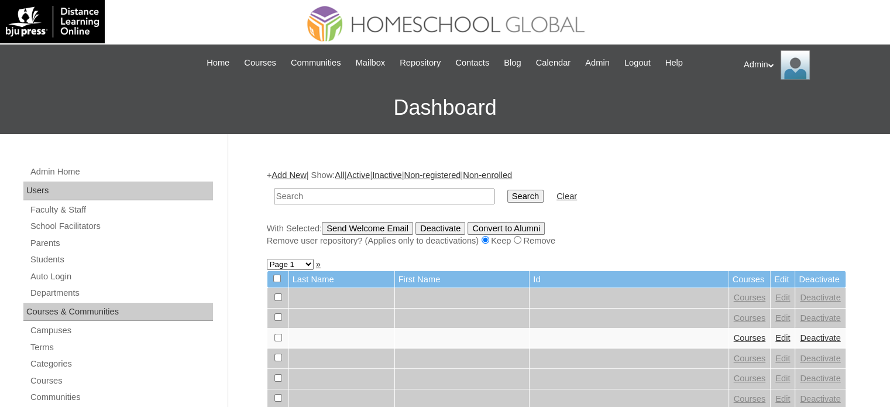
drag, startPoint x: 0, startPoint y: 0, endPoint x: 351, endPoint y: 192, distance: 400.3
click at [351, 192] on input "text" at bounding box center [384, 196] width 221 height 16
type input "[PERSON_NAME]"
click at [507, 195] on input "Search" at bounding box center [525, 196] width 36 height 13
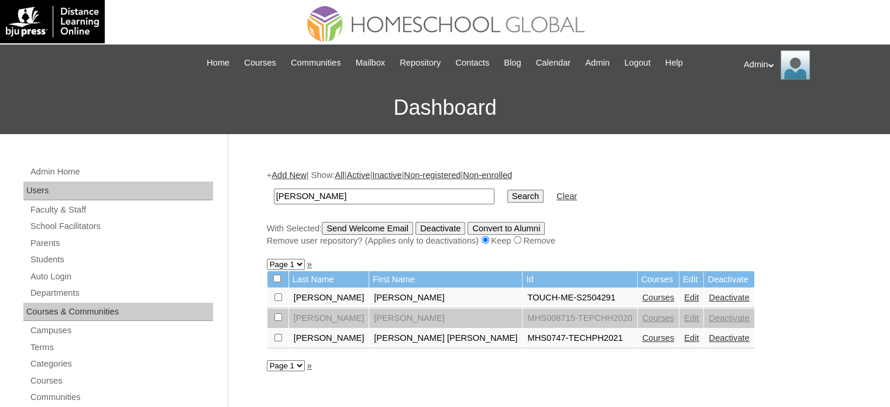
click at [684, 297] on link "Edit" at bounding box center [691, 297] width 15 height 9
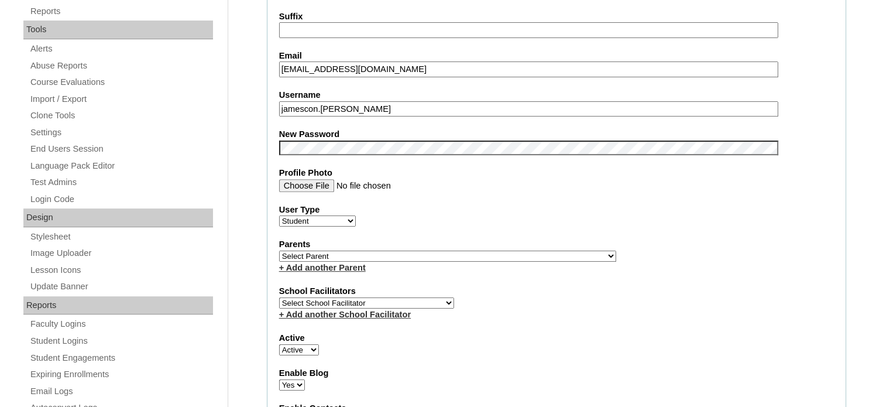
scroll to position [402, 0]
click at [370, 252] on select "Select Parent , , , , , , , , , , , , , , , , , , , , , , , , , , , , , , , , ,…" at bounding box center [447, 255] width 337 height 11
select select "43692"
click at [279, 250] on select "Select Parent , , , , , , , , , , , , , , , , , , , , , , , , , , , , , , , , ,…" at bounding box center [447, 255] width 337 height 11
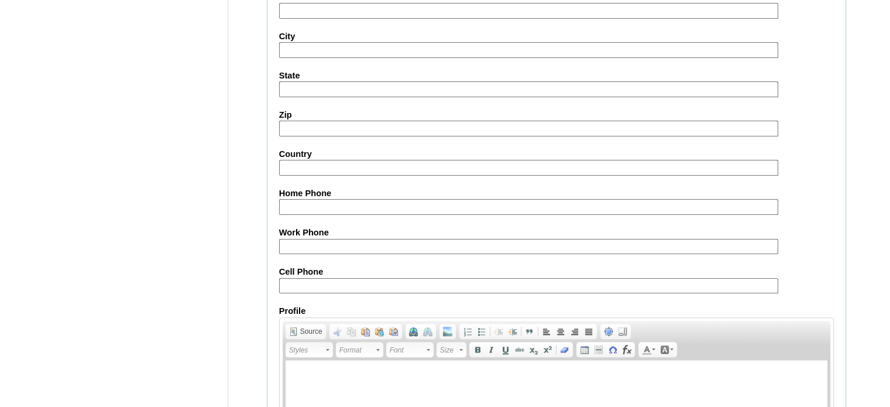
scroll to position [1353, 0]
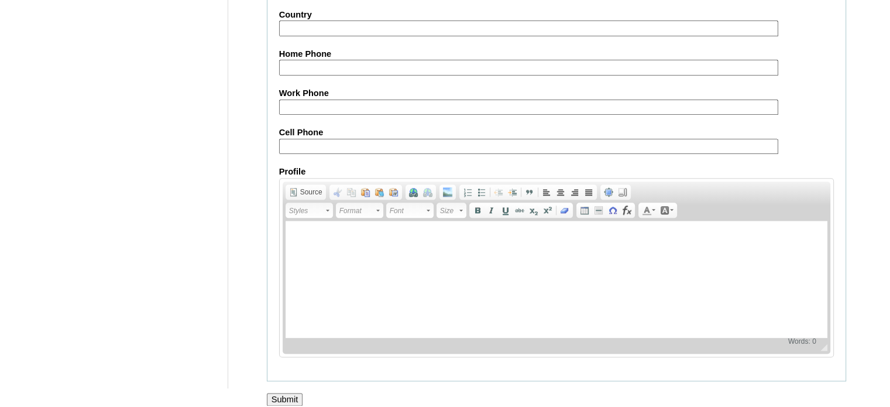
click at [296, 393] on input "Submit" at bounding box center [285, 399] width 36 height 13
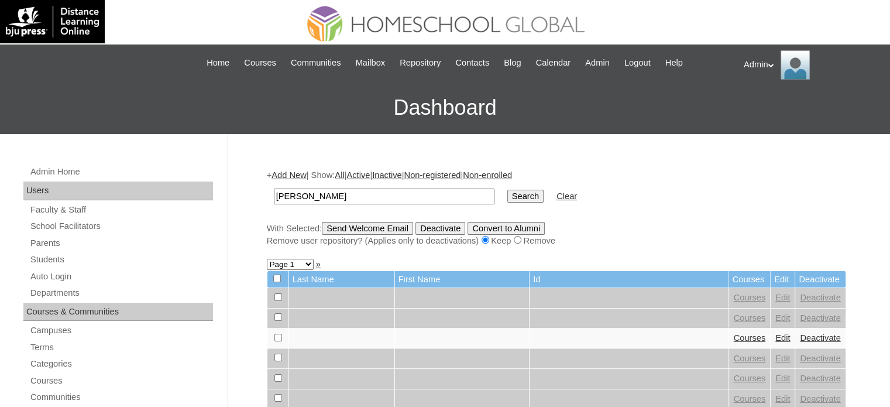
type input "[PERSON_NAME]"
click at [507, 191] on input "Search" at bounding box center [525, 196] width 36 height 13
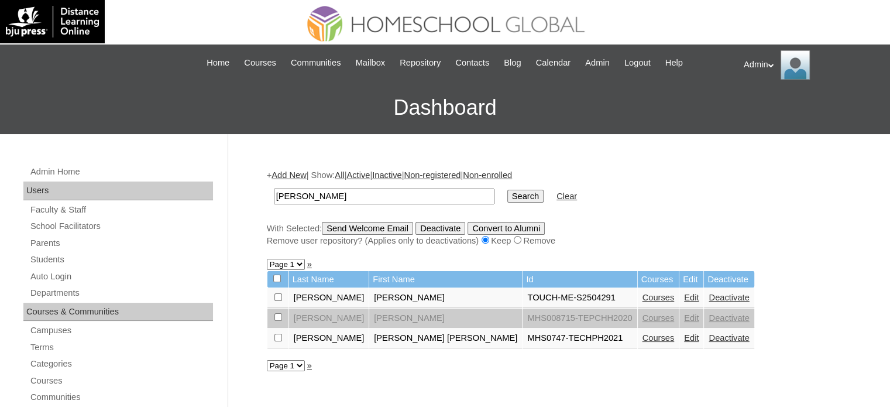
click at [642, 298] on link "Courses" at bounding box center [658, 297] width 32 height 9
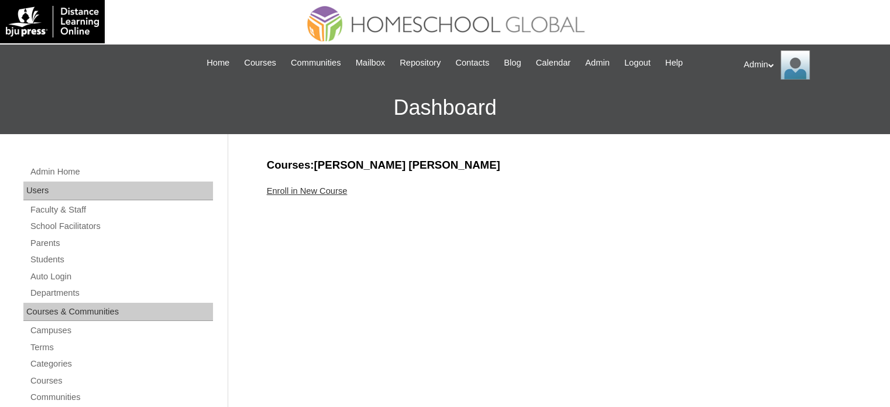
click at [309, 188] on link "Enroll in New Course" at bounding box center [307, 190] width 81 height 9
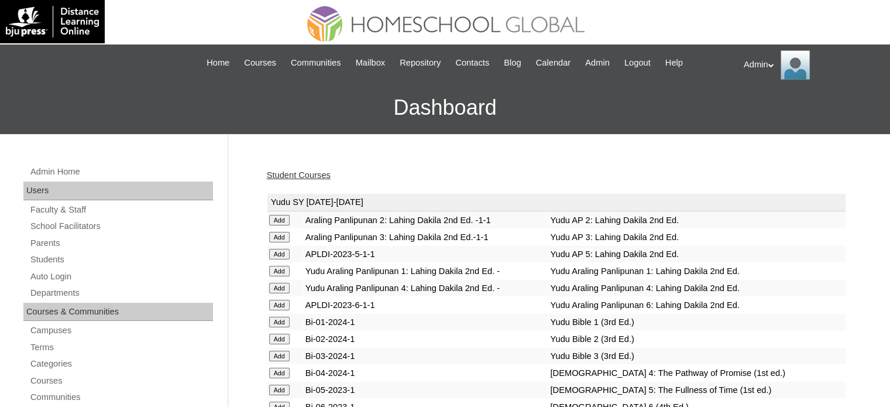
scroll to position [3051, 0]
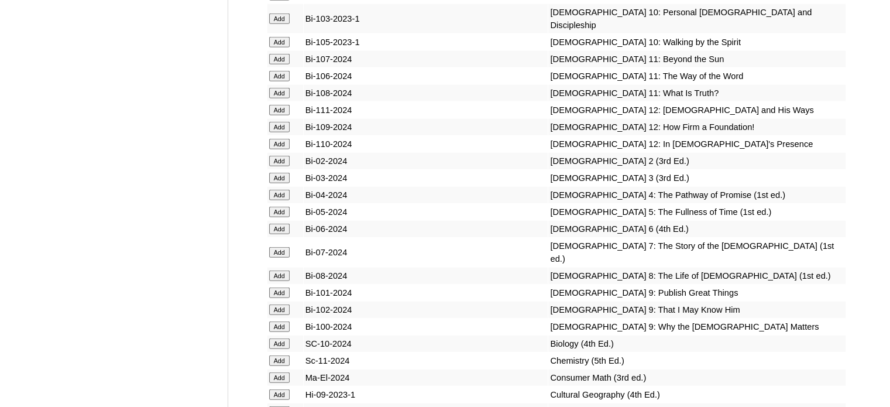
click at [282, 166] on input "Add" at bounding box center [279, 161] width 20 height 11
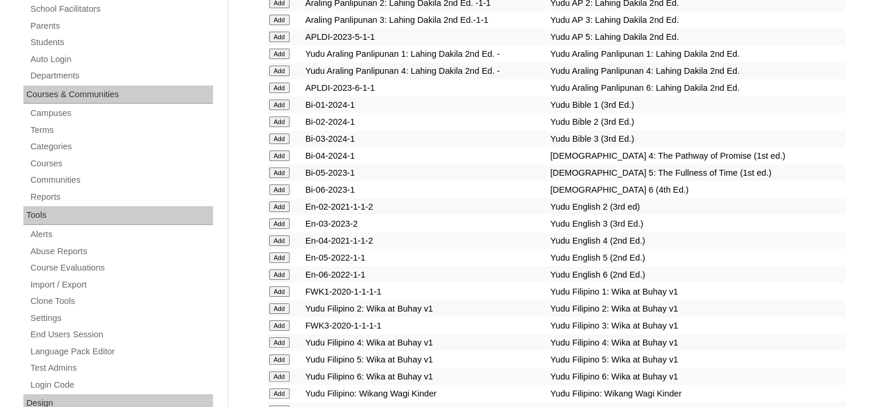
scroll to position [1221, 0]
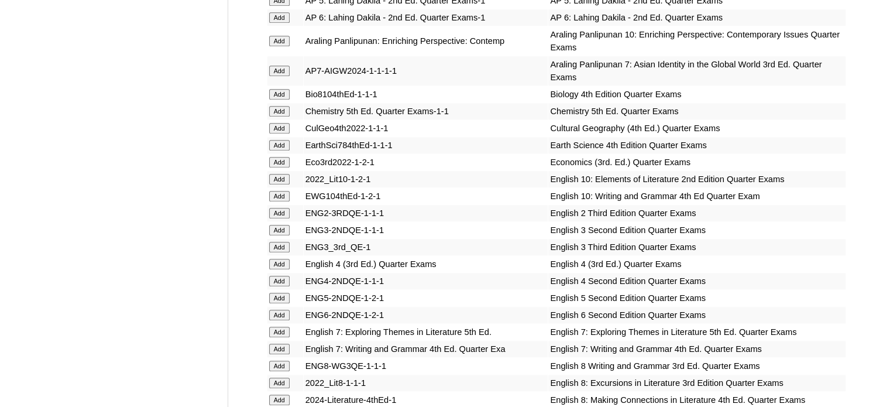
click at [276, 208] on input "Add" at bounding box center [279, 213] width 20 height 11
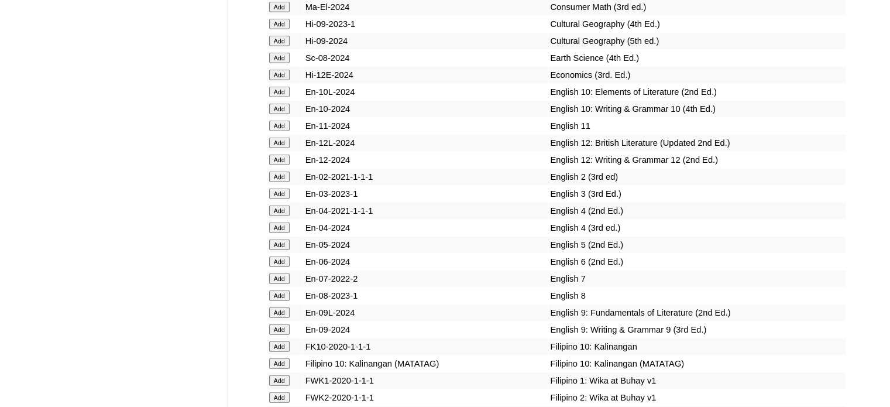
click at [280, 182] on input "Add" at bounding box center [279, 176] width 20 height 11
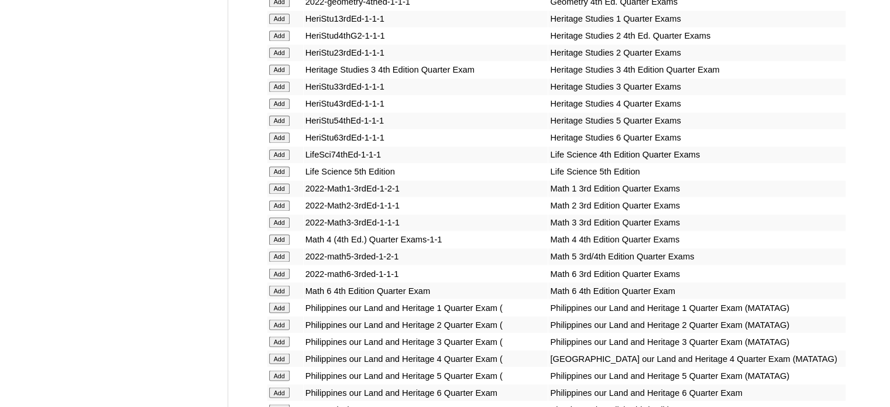
scroll to position [4298, 0]
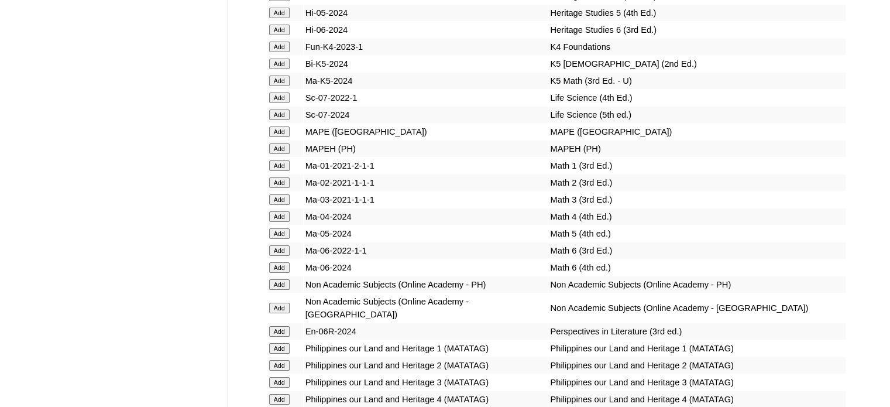
click at [280, 188] on input "Add" at bounding box center [279, 182] width 20 height 11
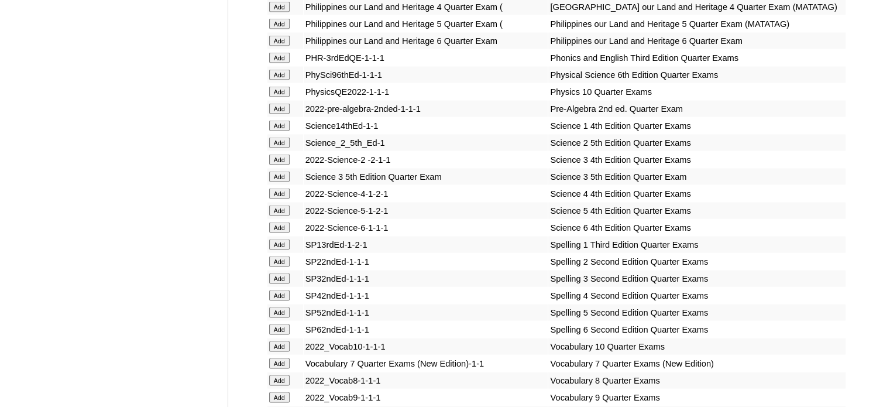
scroll to position [4736, 0]
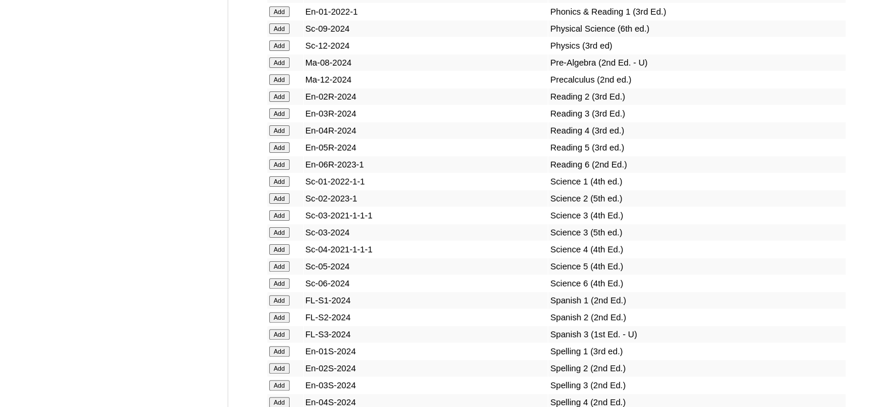
click at [280, 204] on input "Add" at bounding box center [279, 198] width 20 height 11
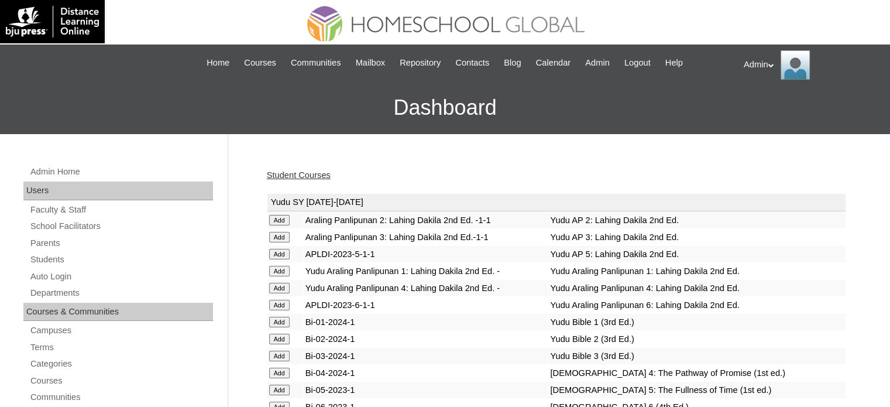
click at [391, 174] on div "Student Courses" at bounding box center [556, 175] width 579 height 12
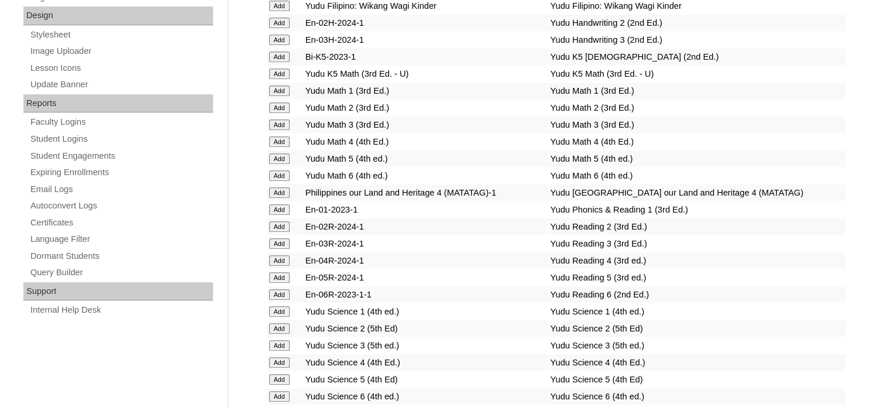
scroll to position [4635, 0]
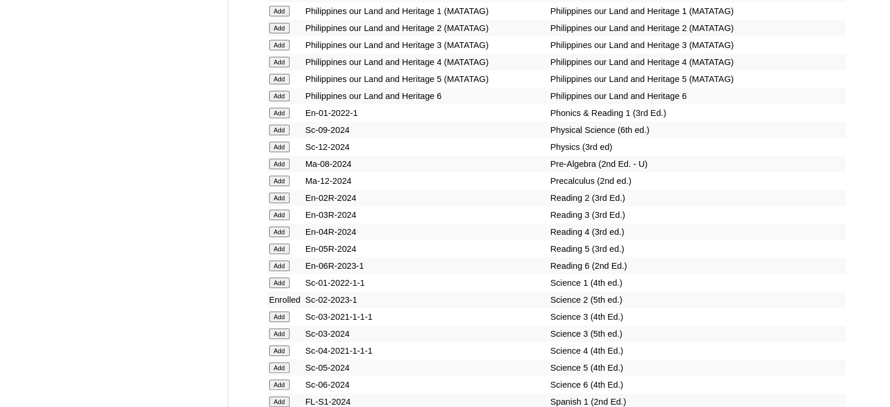
click at [283, 202] on input "Add" at bounding box center [279, 197] width 20 height 11
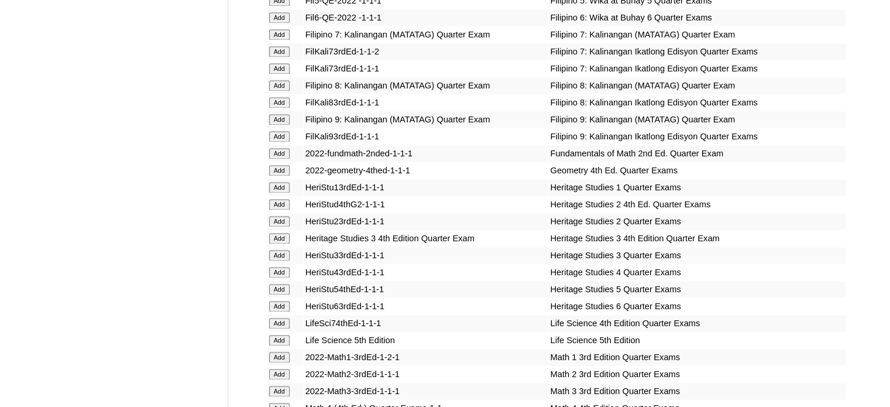
scroll to position [4045, 0]
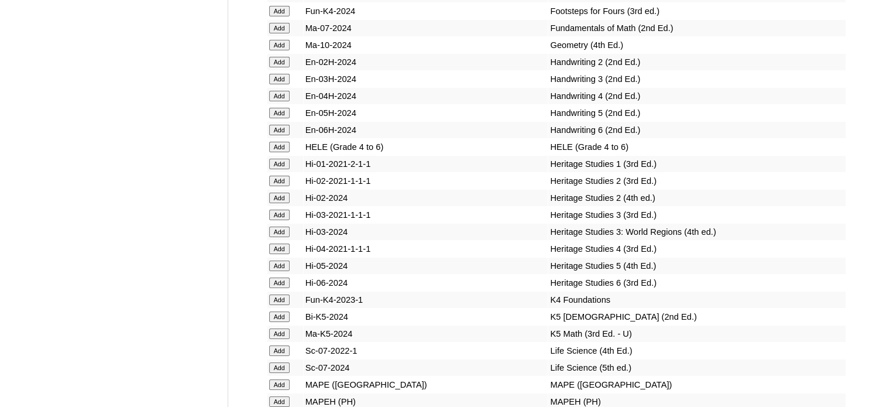
click at [281, 203] on input "Add" at bounding box center [279, 197] width 20 height 11
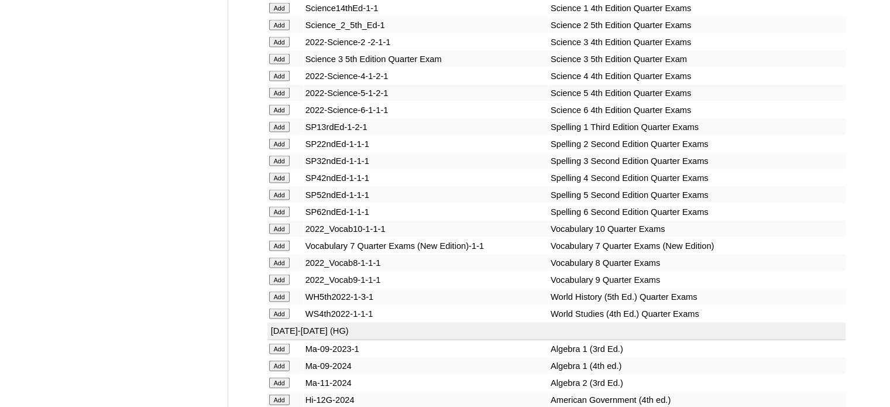
scroll to position [4905, 0]
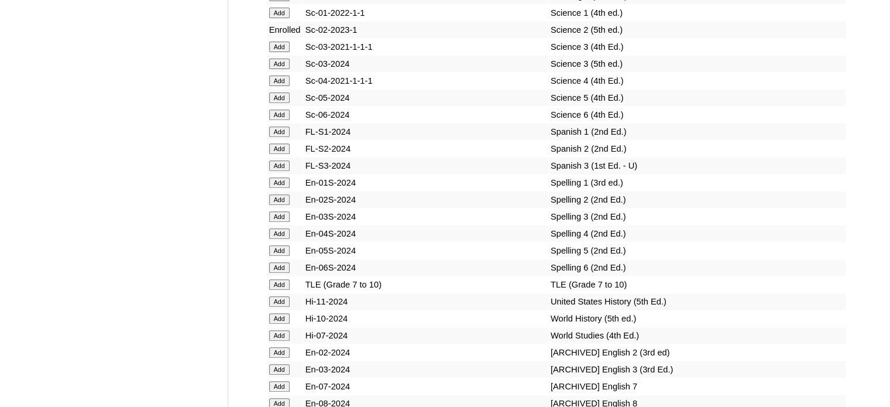
click at [283, 201] on input "Add" at bounding box center [279, 199] width 20 height 11
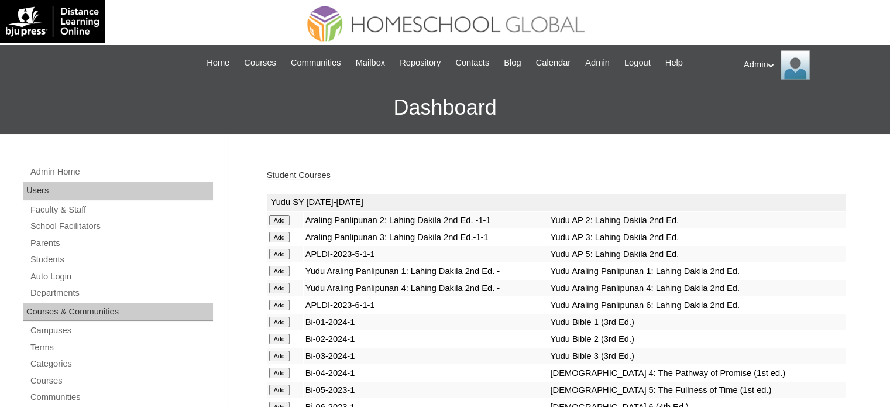
click at [295, 177] on link "Student Courses" at bounding box center [299, 174] width 64 height 9
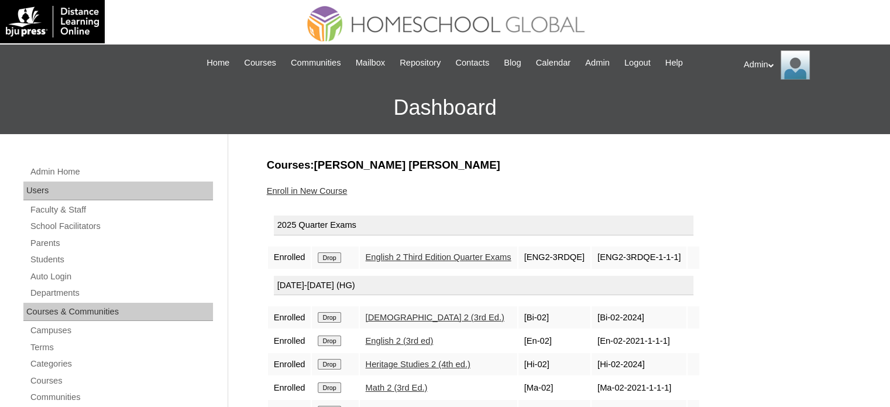
click at [333, 254] on input "Drop" at bounding box center [329, 257] width 23 height 11
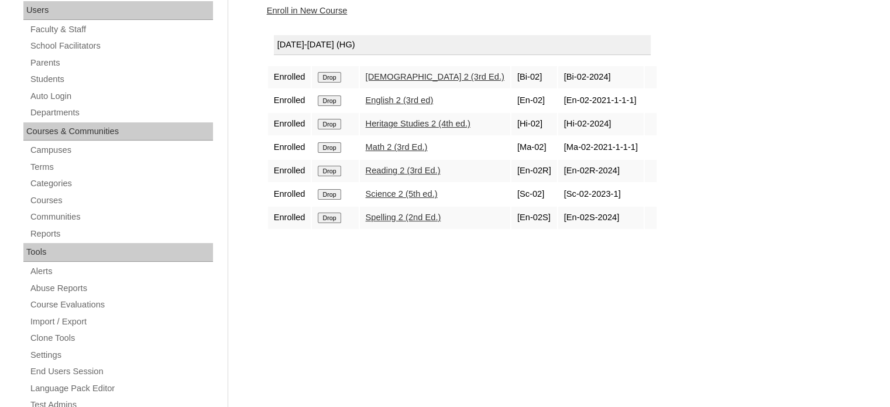
scroll to position [178, 0]
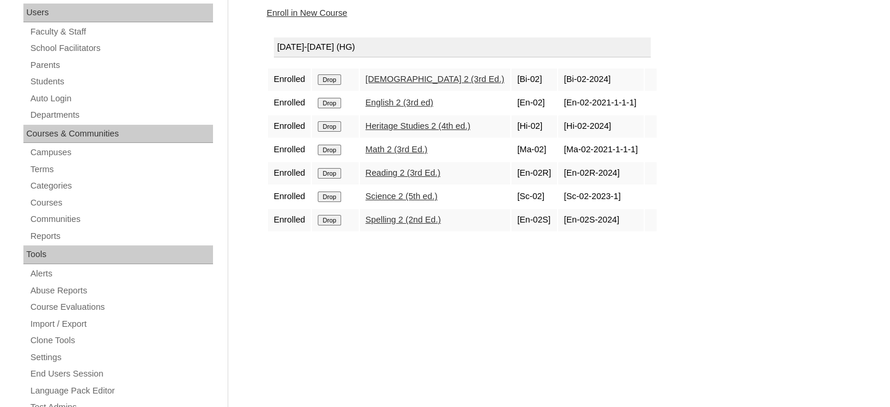
click at [340, 9] on link "Enroll in New Course" at bounding box center [307, 12] width 81 height 9
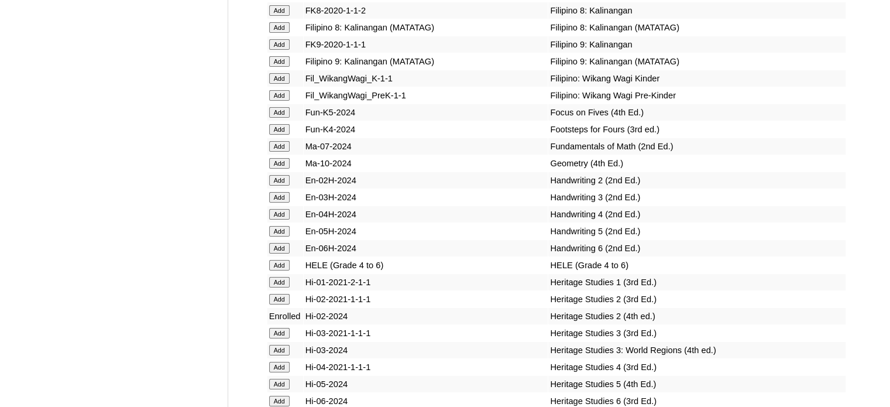
scroll to position [8600, 0]
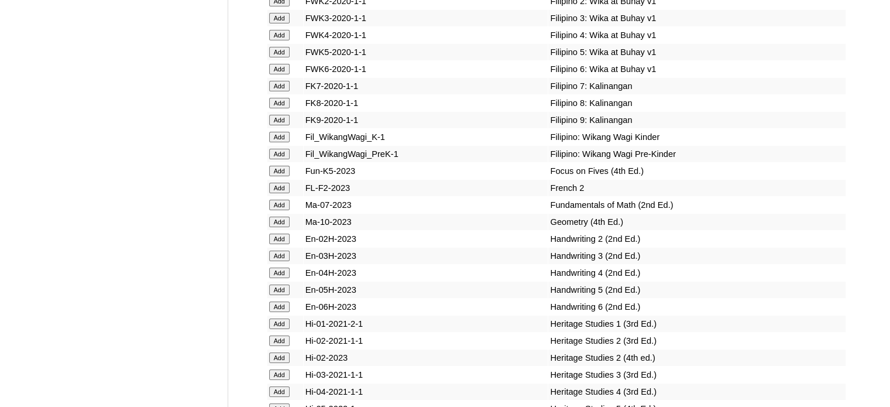
click at [281, 233] on input "Add" at bounding box center [279, 238] width 20 height 11
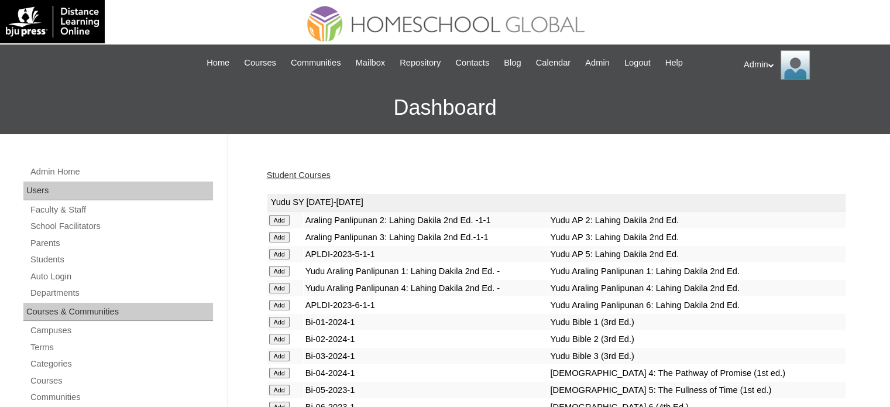
click at [309, 174] on link "Student Courses" at bounding box center [299, 174] width 64 height 9
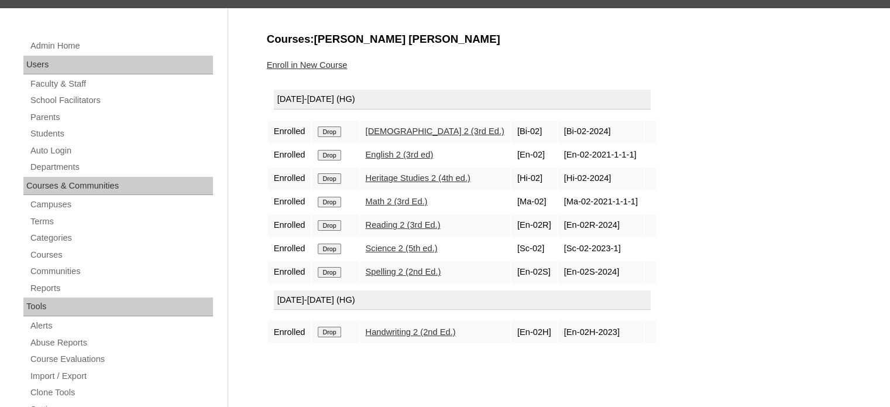
scroll to position [126, 0]
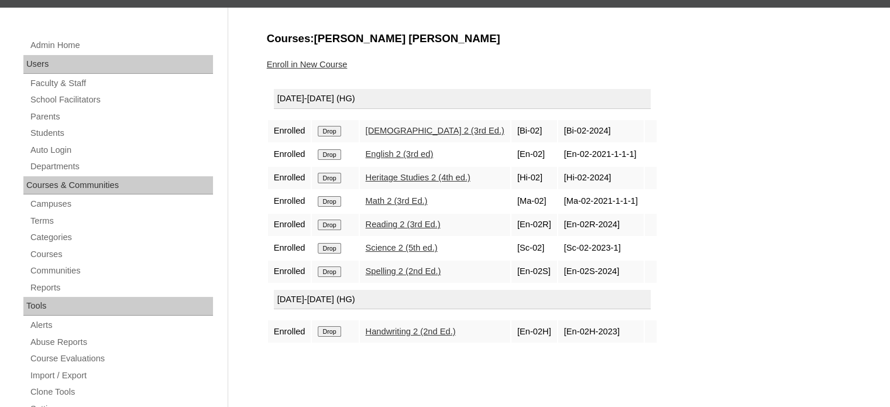
click at [329, 327] on input "Drop" at bounding box center [329, 331] width 23 height 11
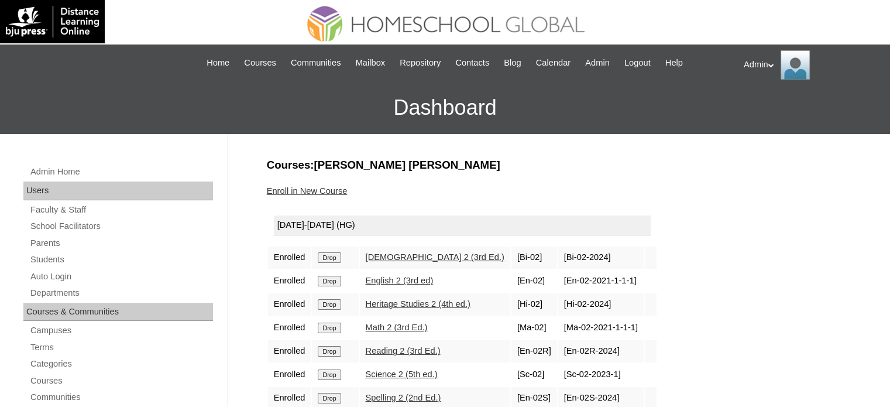
click at [314, 187] on link "Enroll in New Course" at bounding box center [307, 190] width 81 height 9
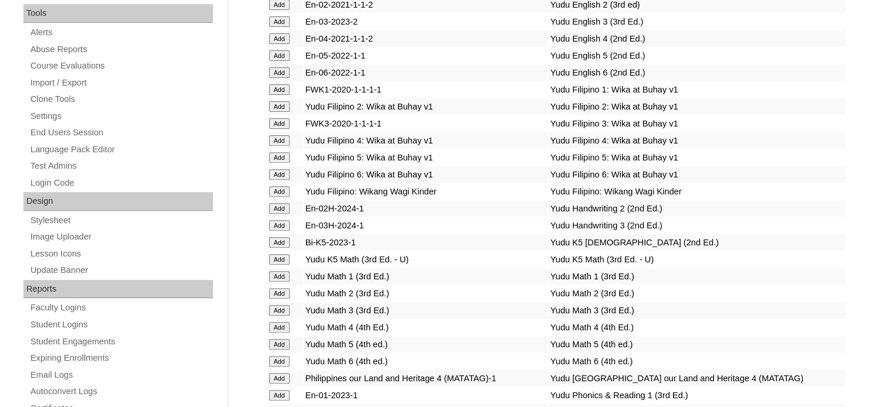
scroll to position [3927, 0]
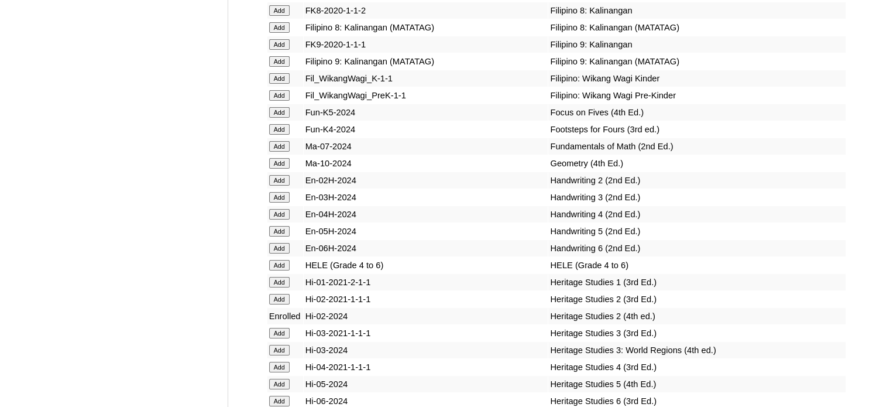
click at [281, 185] on input "Add" at bounding box center [279, 180] width 20 height 11
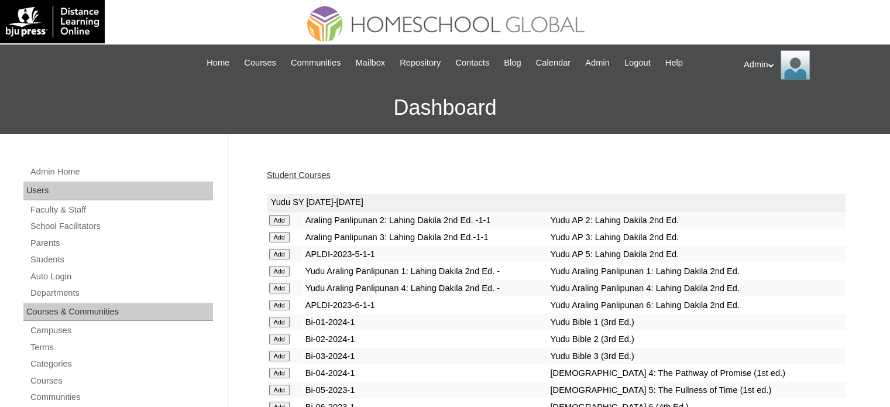
click at [300, 174] on link "Student Courses" at bounding box center [299, 174] width 64 height 9
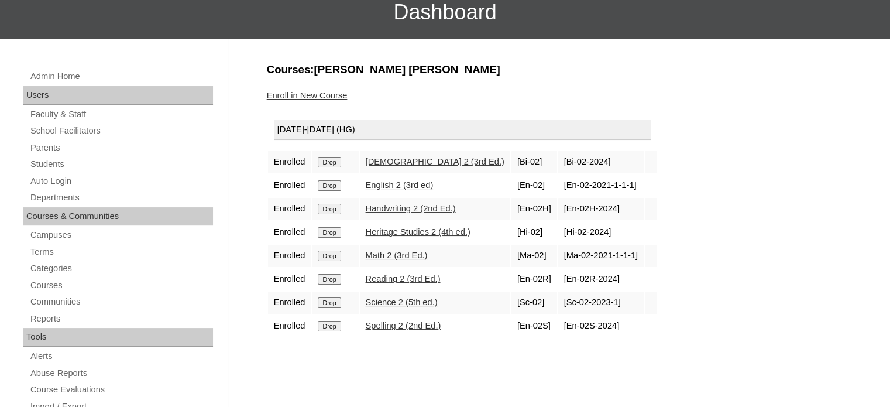
scroll to position [87, 0]
